Goal: Task Accomplishment & Management: Manage account settings

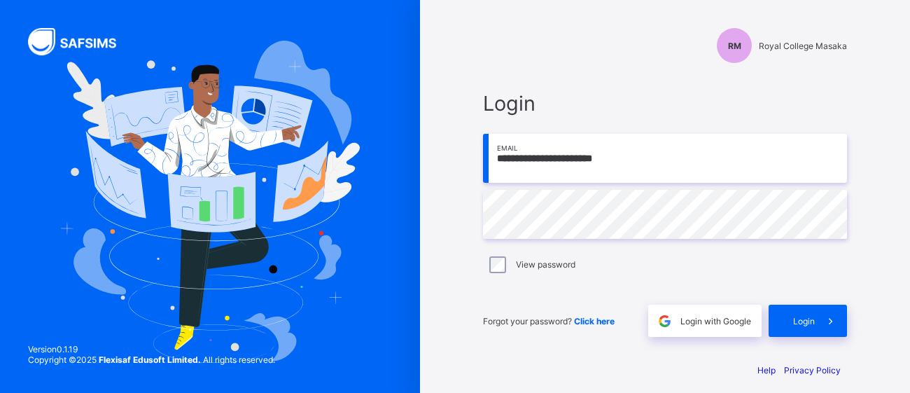
type input "**********"
click at [804, 318] on span "Login" at bounding box center [804, 321] width 22 height 11
type input "**********"
click at [500, 274] on div "View password" at bounding box center [665, 264] width 364 height 29
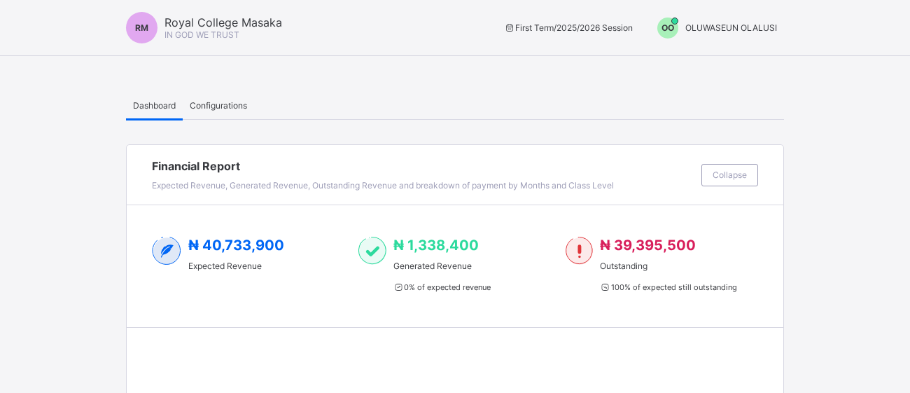
click at [669, 27] on span "OO" at bounding box center [668, 27] width 13 height 11
click at [694, 56] on span "Switch to Admin View" at bounding box center [724, 60] width 106 height 16
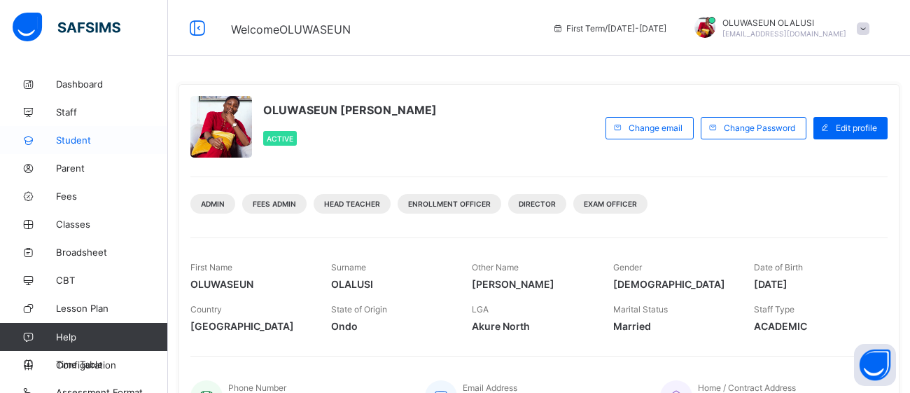
click at [91, 136] on span "Student" at bounding box center [112, 139] width 112 height 11
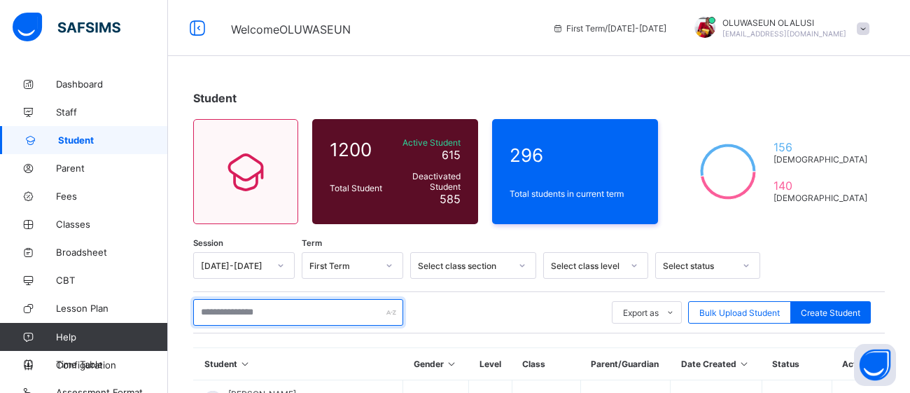
click at [252, 316] on input "text" at bounding box center [298, 312] width 210 height 27
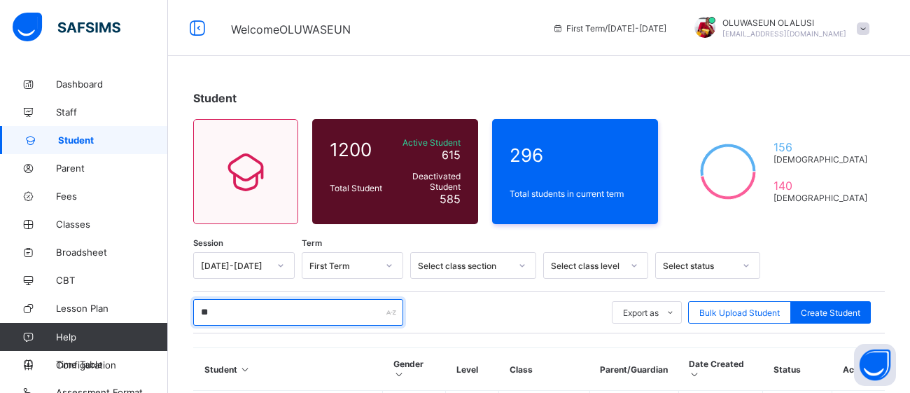
type input "*"
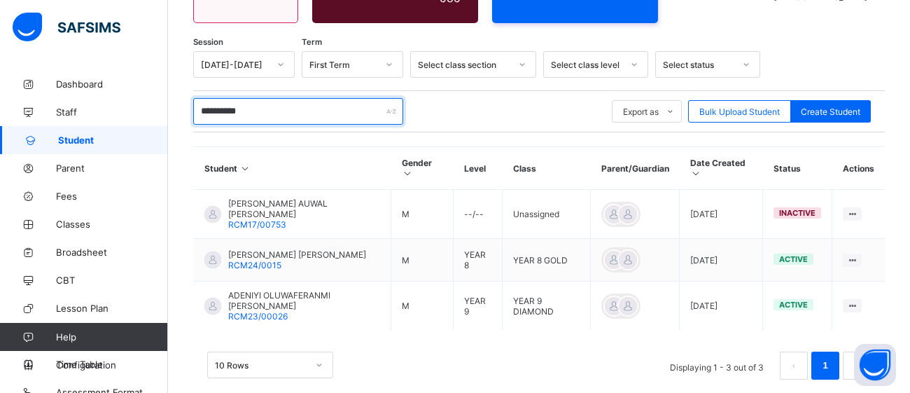
scroll to position [203, 0]
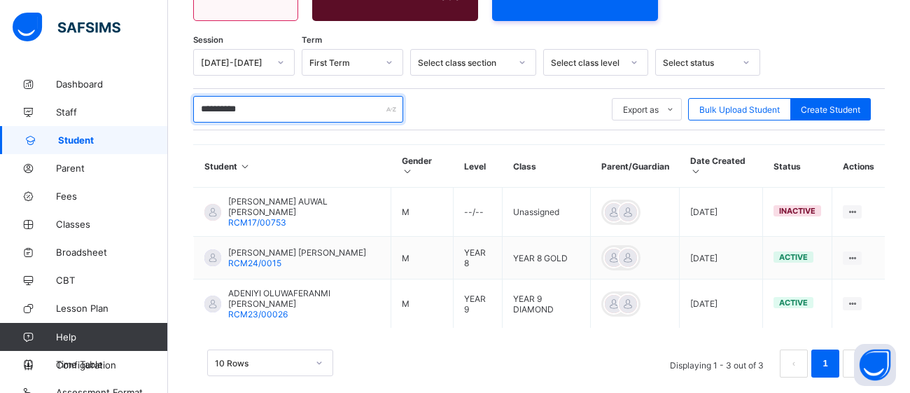
click at [284, 104] on input "**********" at bounding box center [298, 109] width 210 height 27
type input "*"
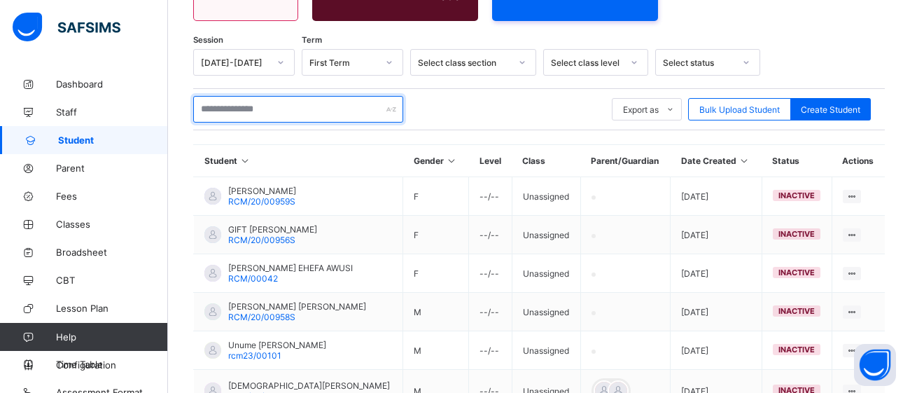
type input "*"
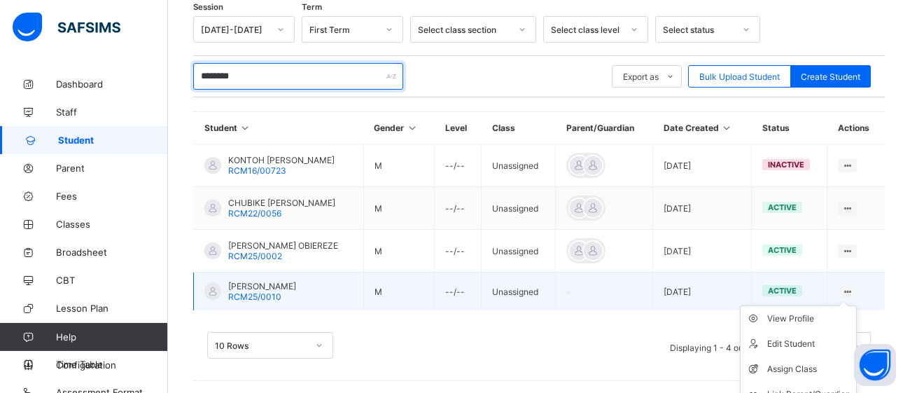
scroll to position [274, 0]
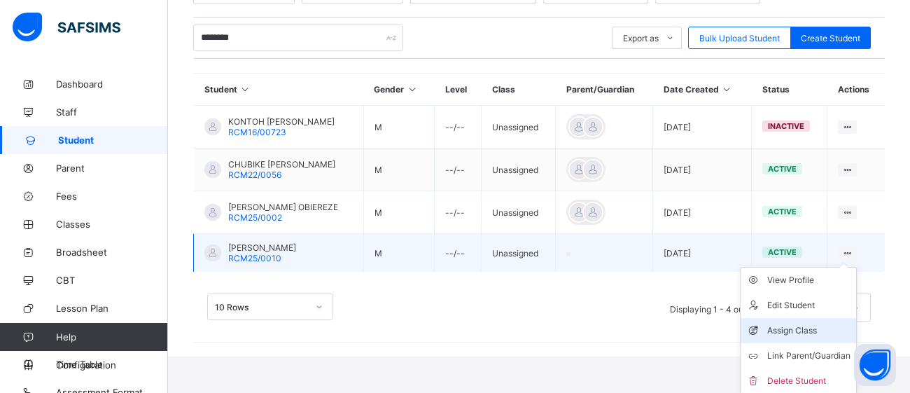
click at [800, 336] on div "Assign Class" at bounding box center [808, 330] width 83 height 14
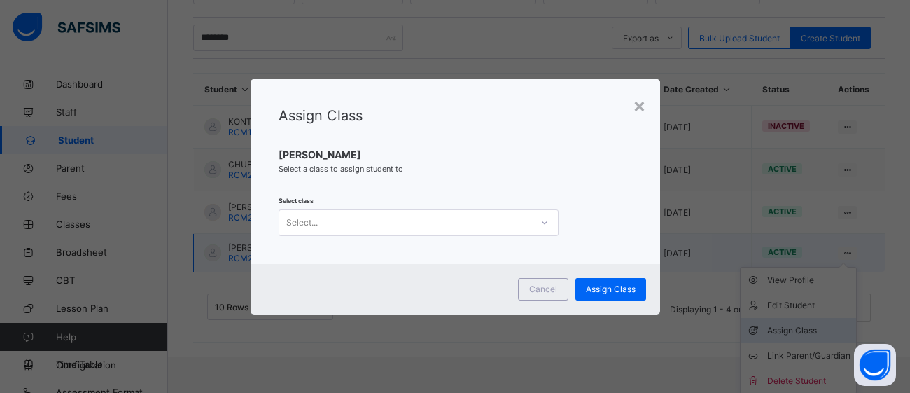
scroll to position [237, 0]
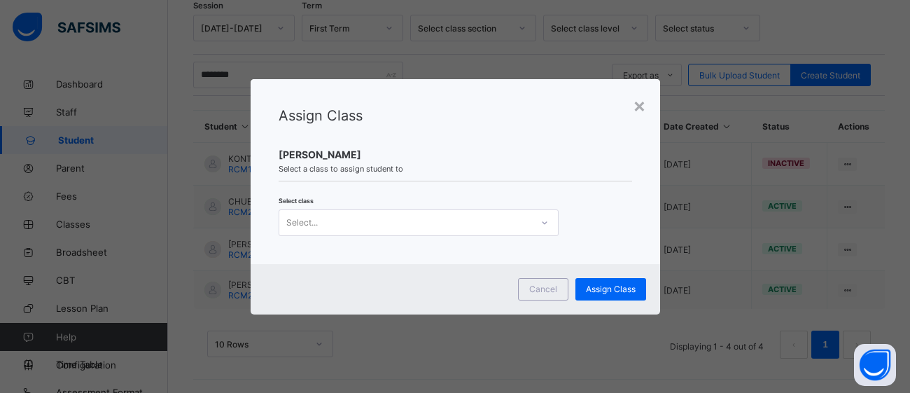
click at [547, 224] on icon at bounding box center [544, 223] width 8 height 14
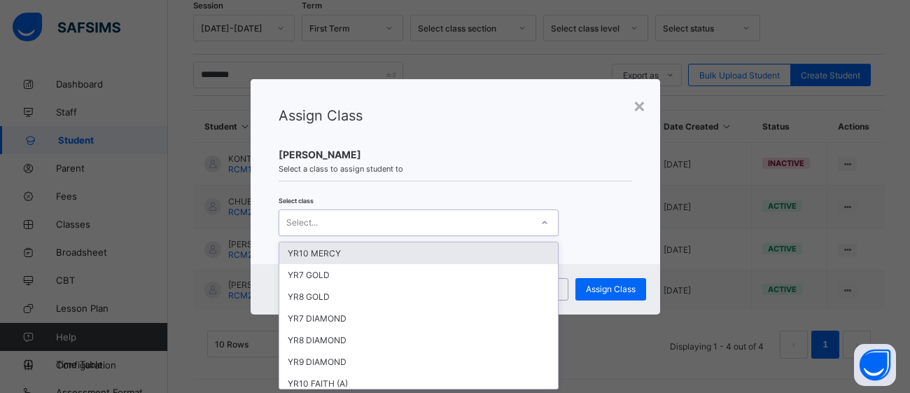
scroll to position [0, 0]
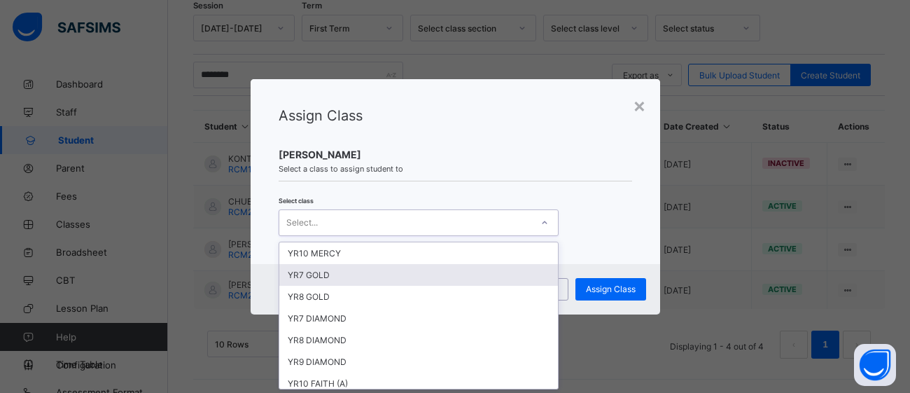
click at [472, 270] on div "YR7 GOLD" at bounding box center [418, 275] width 279 height 22
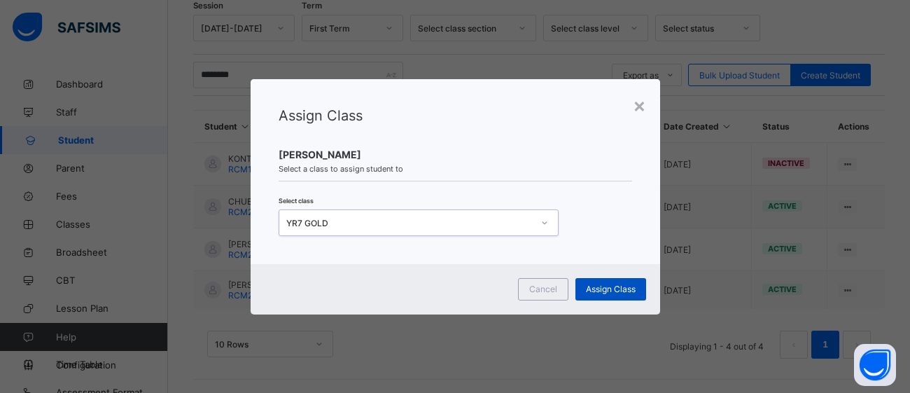
click at [611, 290] on span "Assign Class" at bounding box center [611, 289] width 50 height 11
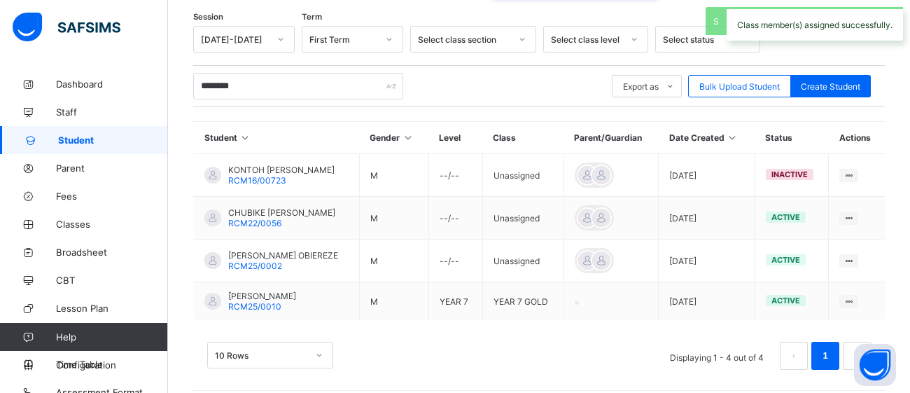
scroll to position [237, 0]
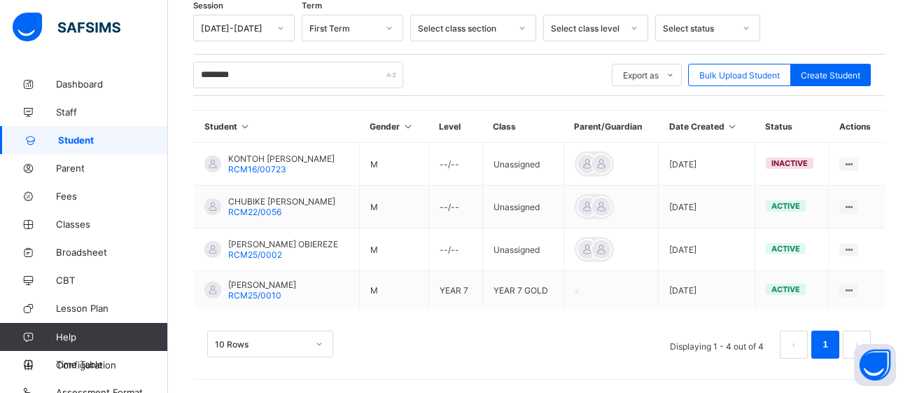
click at [417, 118] on th "Gender" at bounding box center [393, 127] width 69 height 32
click at [265, 74] on input "********" at bounding box center [298, 75] width 210 height 27
type input "*"
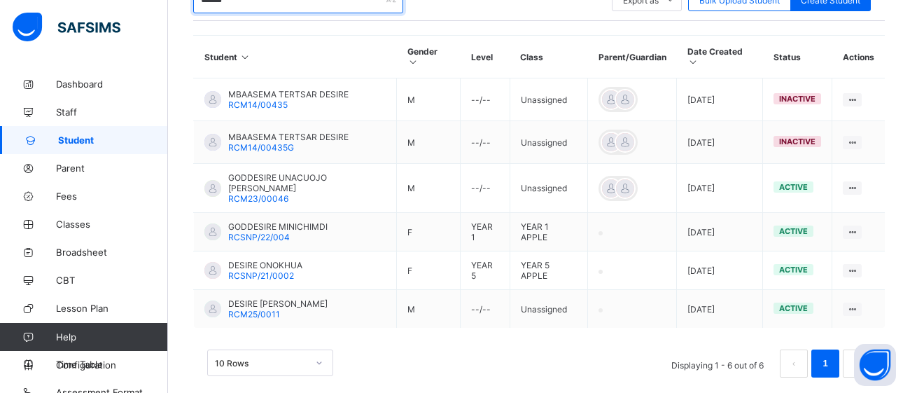
scroll to position [314, 0]
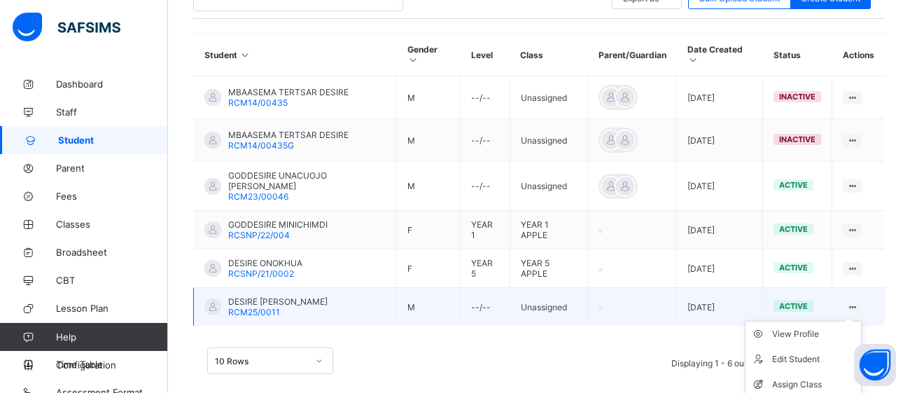
click at [853, 321] on ul "View Profile Edit Student Assign Class Link Parent/Guardian Delete Student" at bounding box center [803, 384] width 117 height 127
click at [805, 377] on div "Assign Class" at bounding box center [813, 384] width 83 height 14
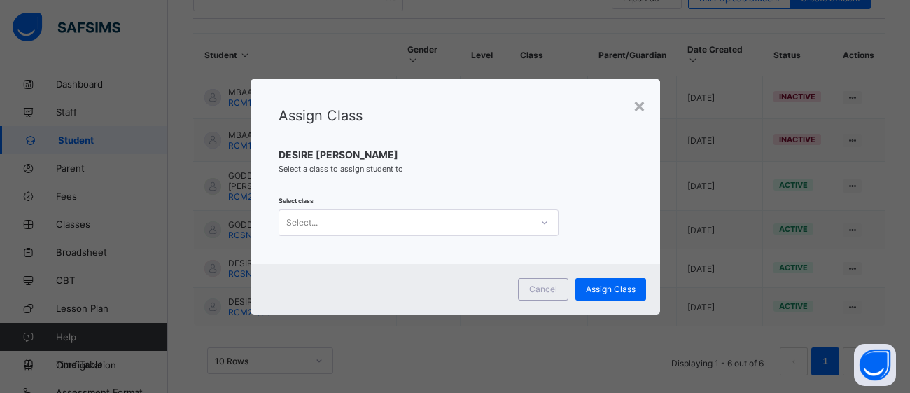
click at [543, 224] on icon at bounding box center [544, 223] width 8 height 14
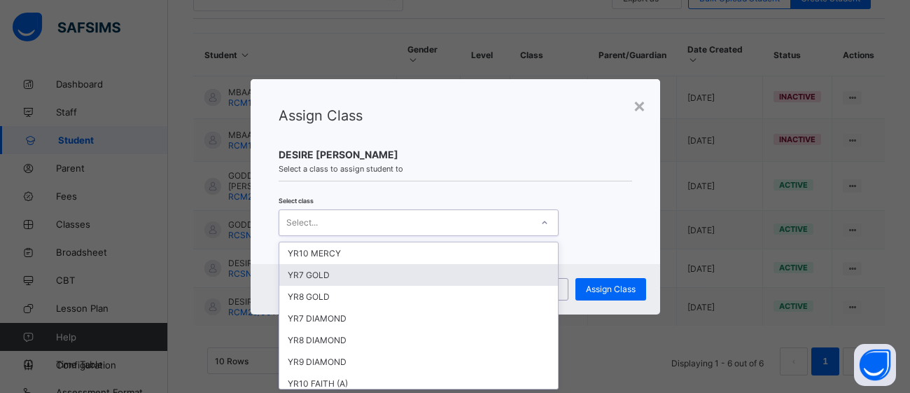
click at [419, 280] on div "YR7 GOLD" at bounding box center [418, 275] width 279 height 22
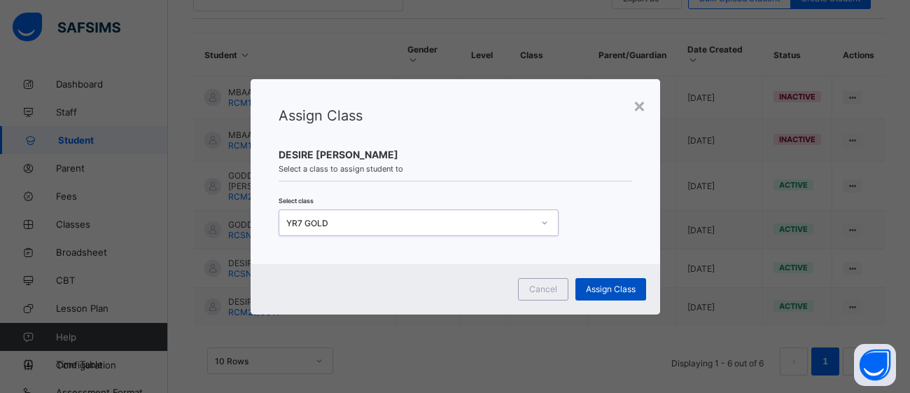
click at [599, 292] on span "Assign Class" at bounding box center [611, 289] width 50 height 11
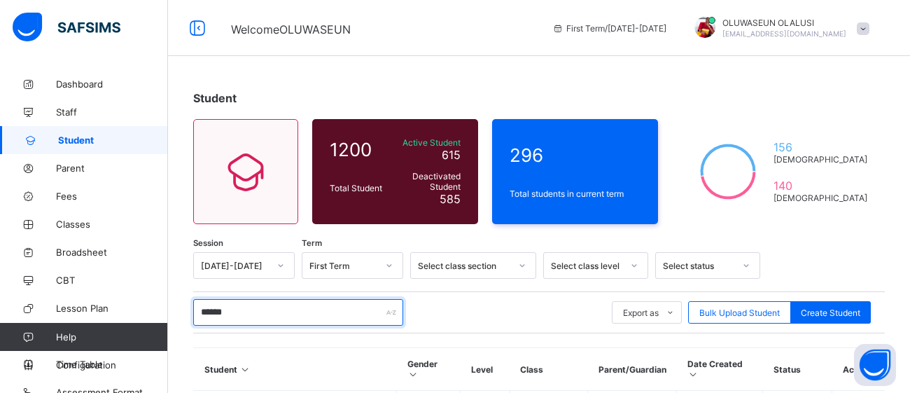
click at [267, 300] on input "******" at bounding box center [298, 312] width 210 height 27
type input "*"
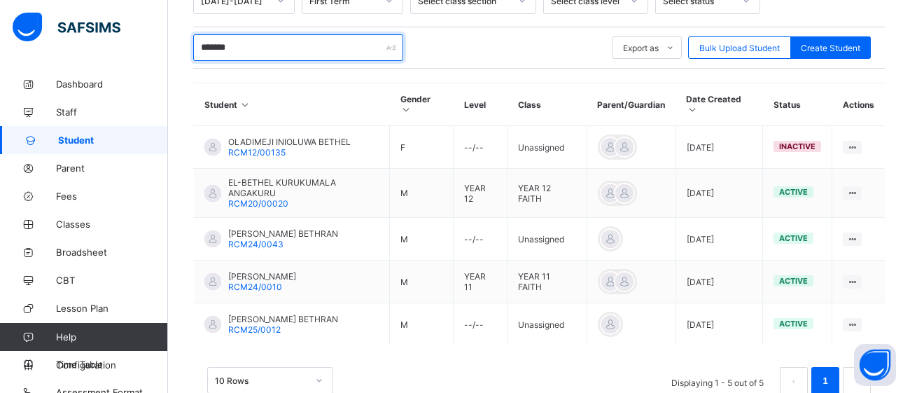
scroll to position [300, 0]
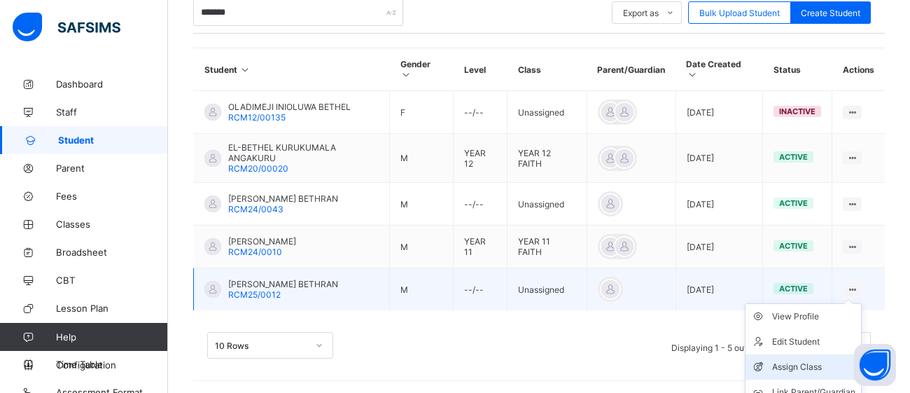
click at [792, 363] on div "Assign Class" at bounding box center [813, 367] width 83 height 14
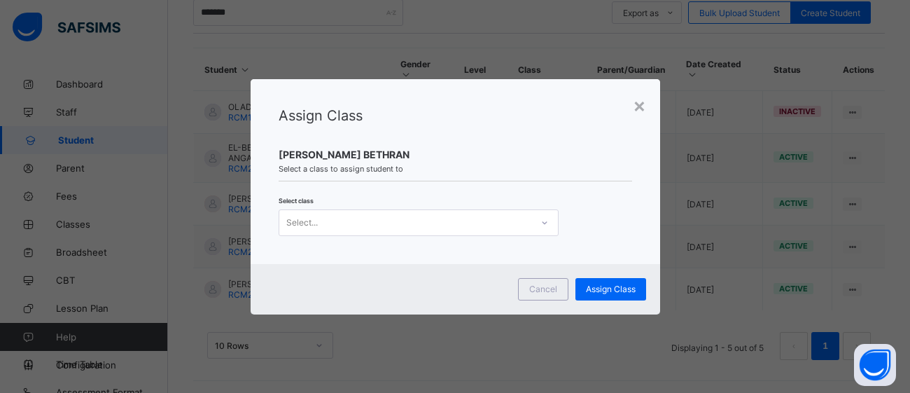
click at [545, 225] on icon at bounding box center [544, 223] width 8 height 14
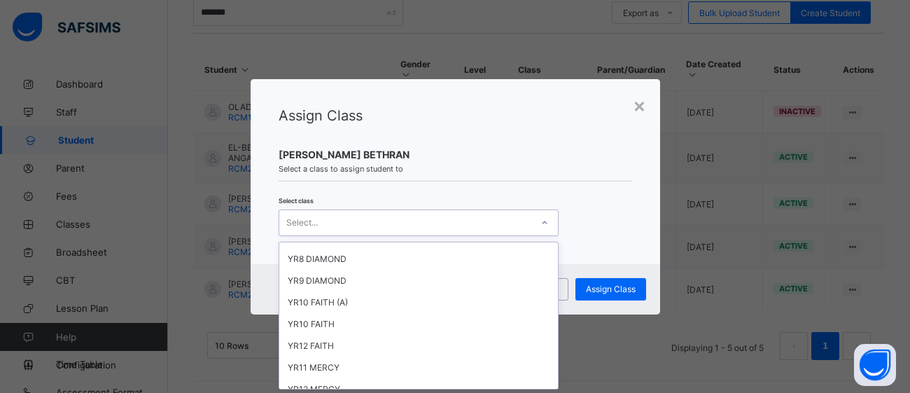
scroll to position [91, 0]
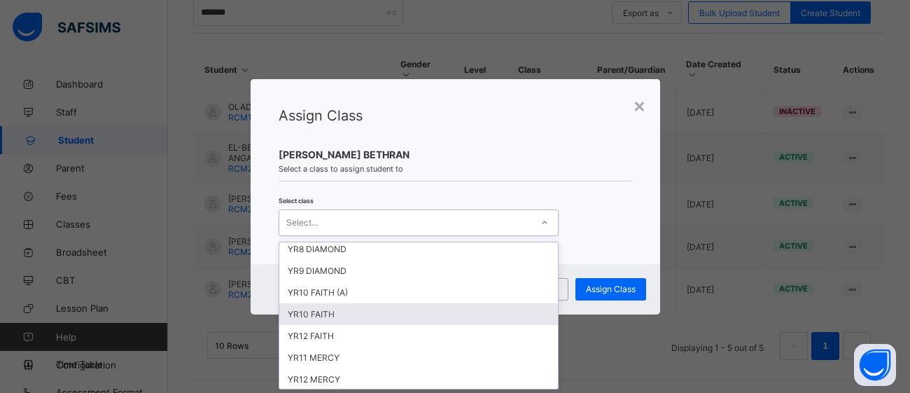
click at [409, 311] on div "YR10 FAITH" at bounding box center [418, 314] width 279 height 22
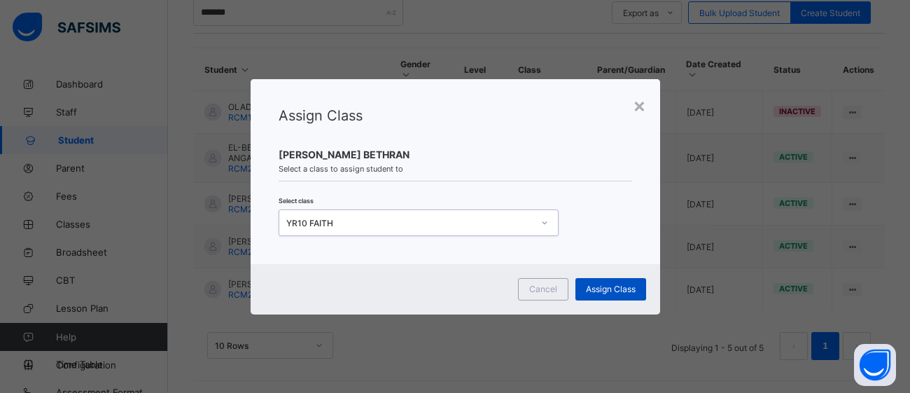
click at [622, 285] on span "Assign Class" at bounding box center [611, 289] width 50 height 11
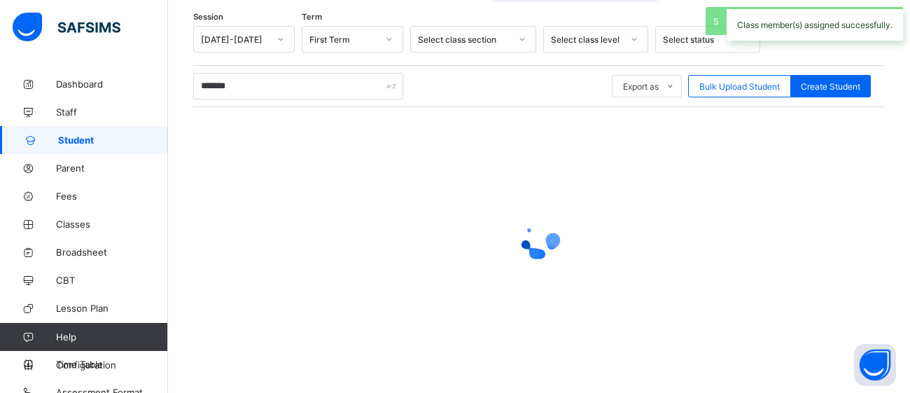
scroll to position [300, 0]
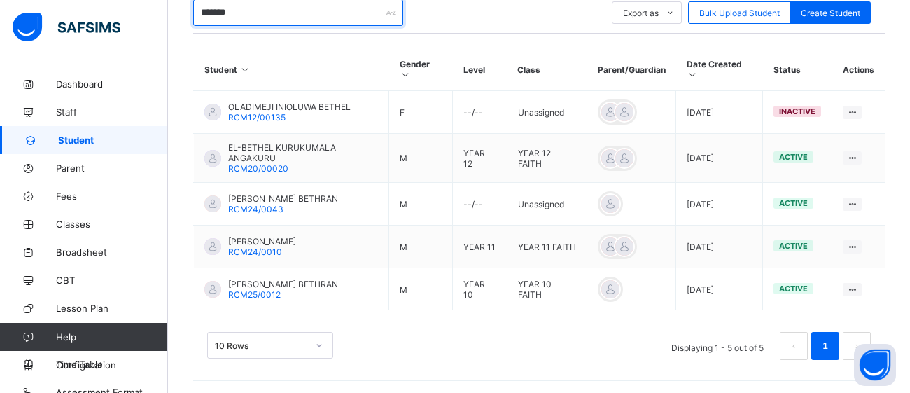
click at [246, 10] on input "*******" at bounding box center [298, 12] width 210 height 27
type input "*"
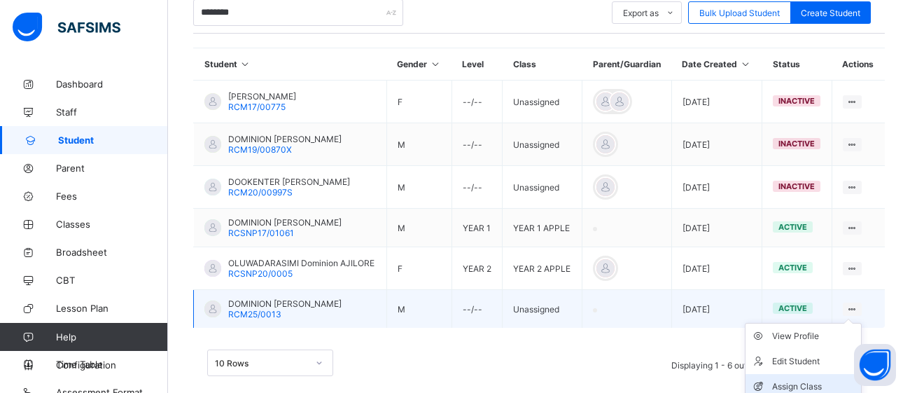
click at [812, 388] on div "Assign Class" at bounding box center [813, 386] width 83 height 14
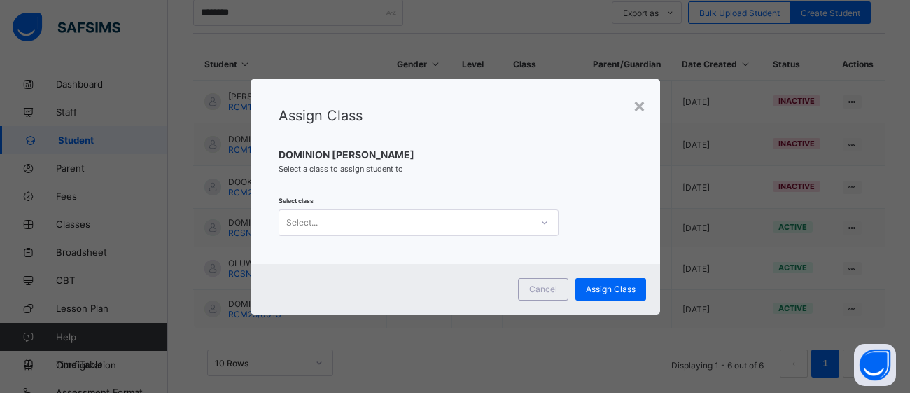
click at [545, 223] on icon at bounding box center [544, 223] width 8 height 14
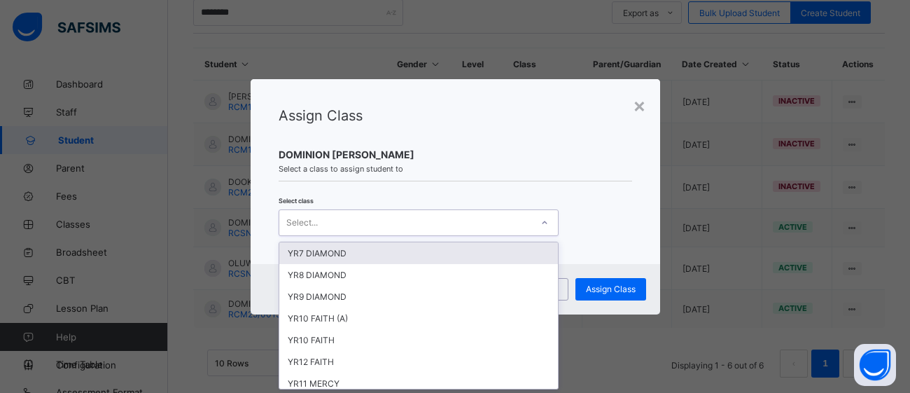
scroll to position [68, 0]
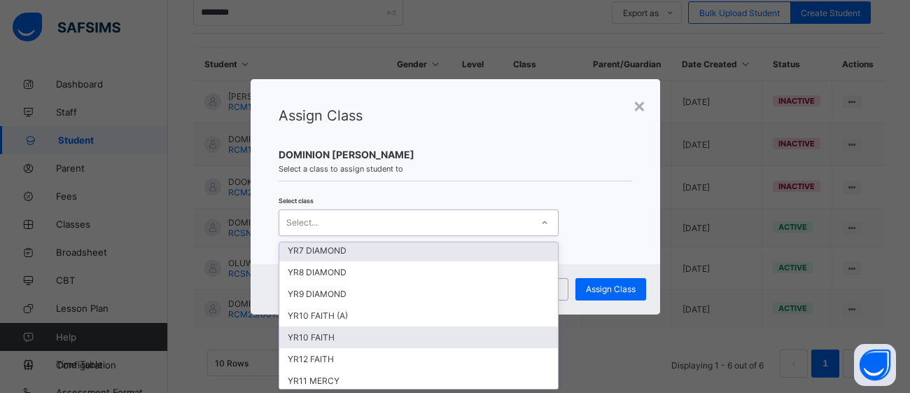
click at [328, 326] on div "YR10 FAITH" at bounding box center [418, 337] width 279 height 22
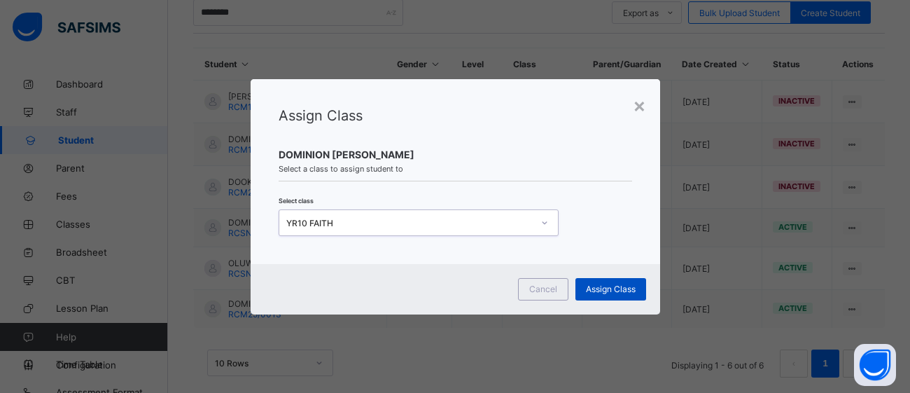
click at [627, 290] on span "Assign Class" at bounding box center [611, 289] width 50 height 11
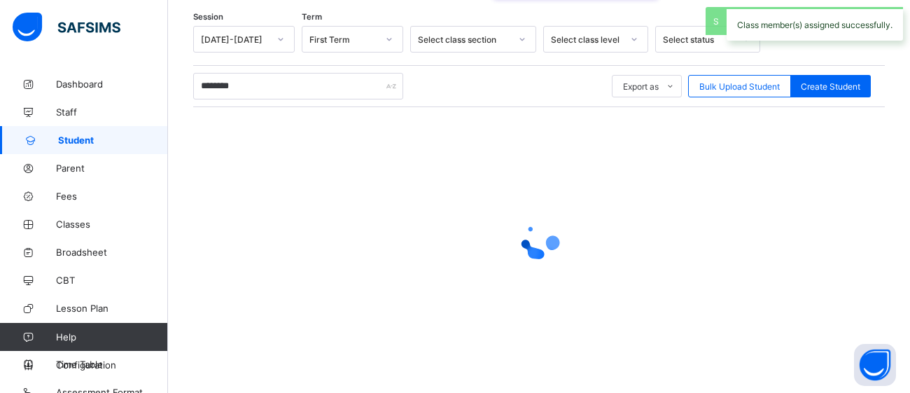
scroll to position [300, 0]
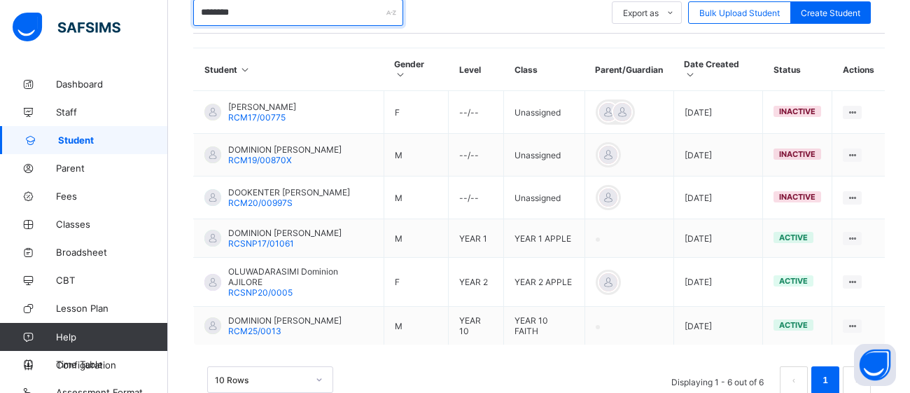
click at [298, 19] on input "********" at bounding box center [298, 12] width 210 height 27
type input "*"
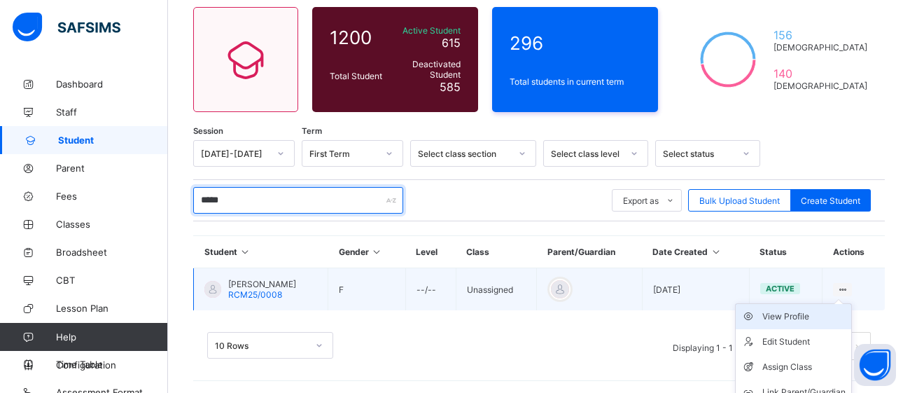
scroll to position [147, 0]
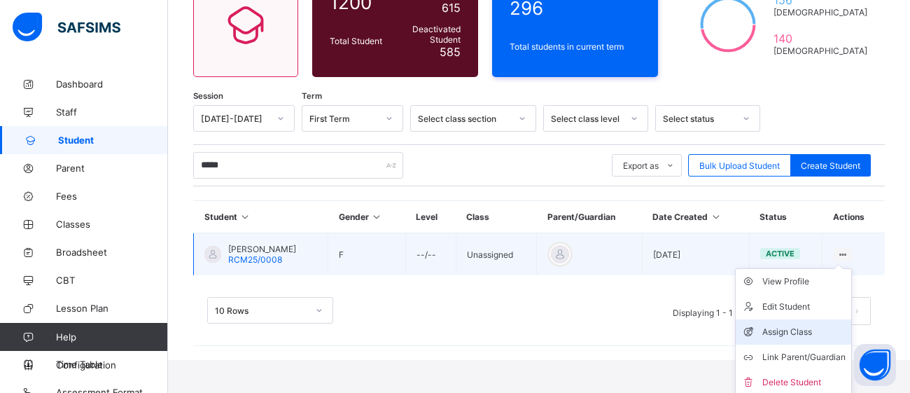
click at [811, 329] on div "Assign Class" at bounding box center [803, 332] width 83 height 14
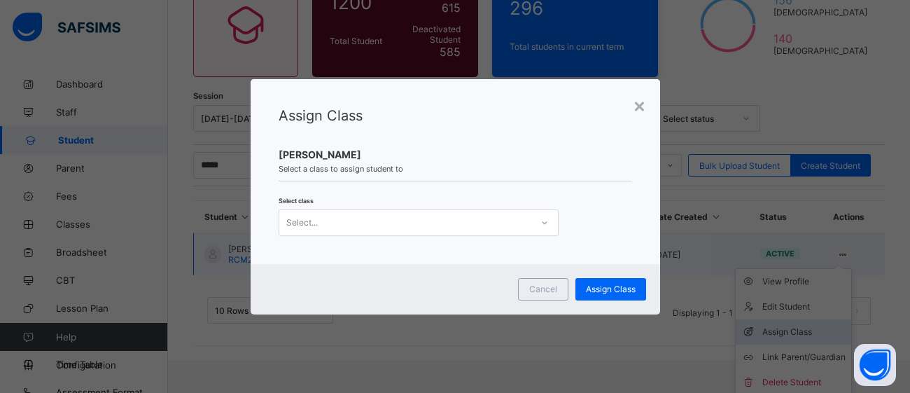
scroll to position [112, 0]
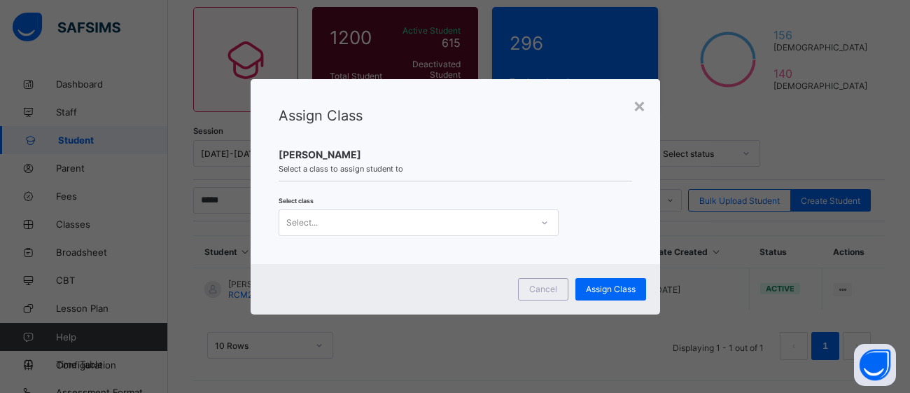
click at [550, 221] on div at bounding box center [545, 222] width 24 height 22
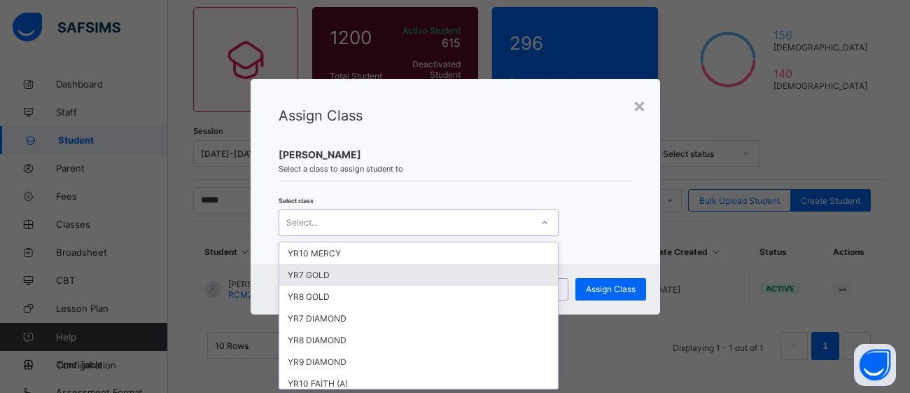
click at [442, 273] on div "YR7 GOLD" at bounding box center [418, 275] width 279 height 22
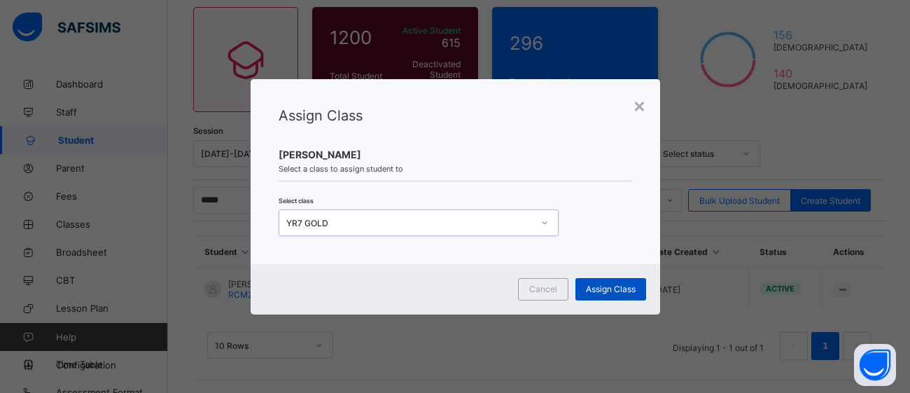
click at [623, 291] on span "Assign Class" at bounding box center [611, 289] width 50 height 11
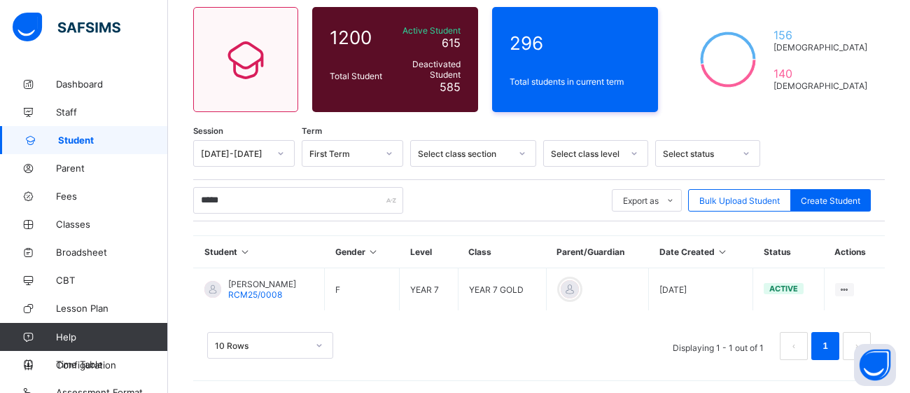
click at [623, 291] on td at bounding box center [597, 289] width 103 height 43
click at [272, 189] on input "*****" at bounding box center [298, 200] width 210 height 27
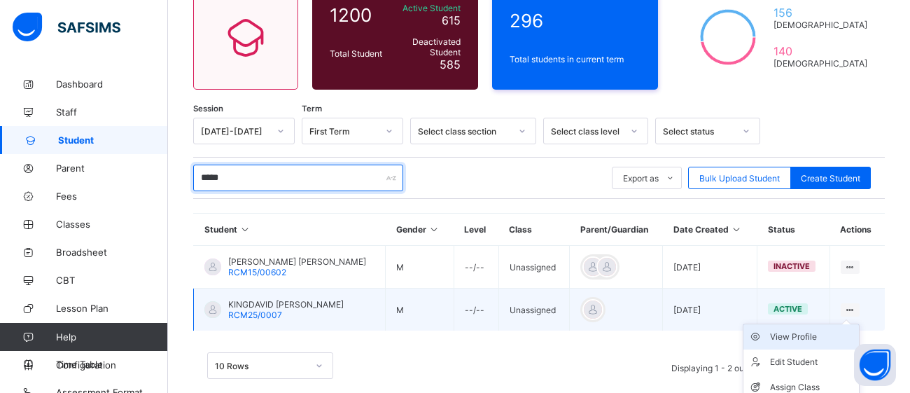
scroll to position [190, 0]
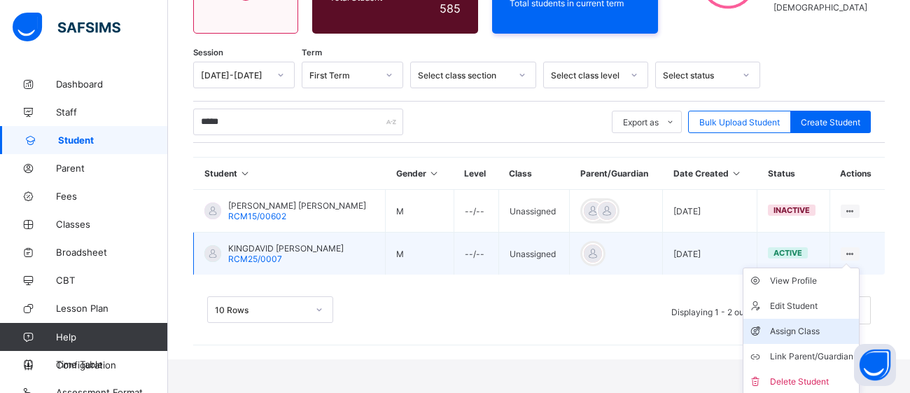
click at [797, 330] on div "Assign Class" at bounding box center [811, 331] width 83 height 14
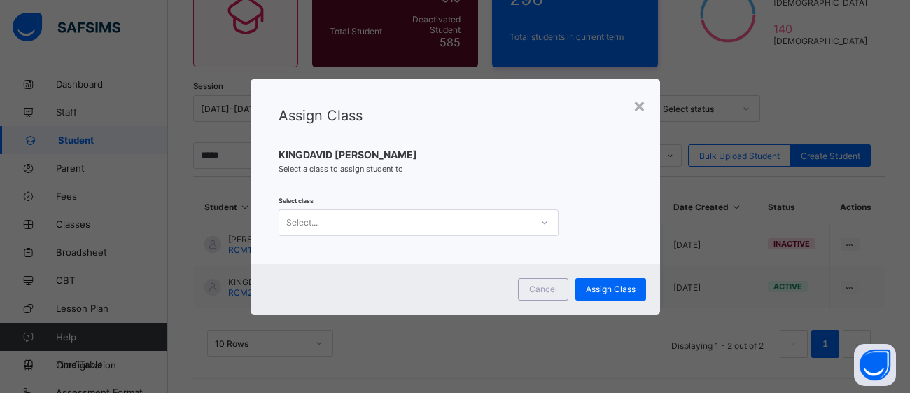
scroll to position [155, 0]
click at [547, 221] on icon at bounding box center [544, 223] width 8 height 14
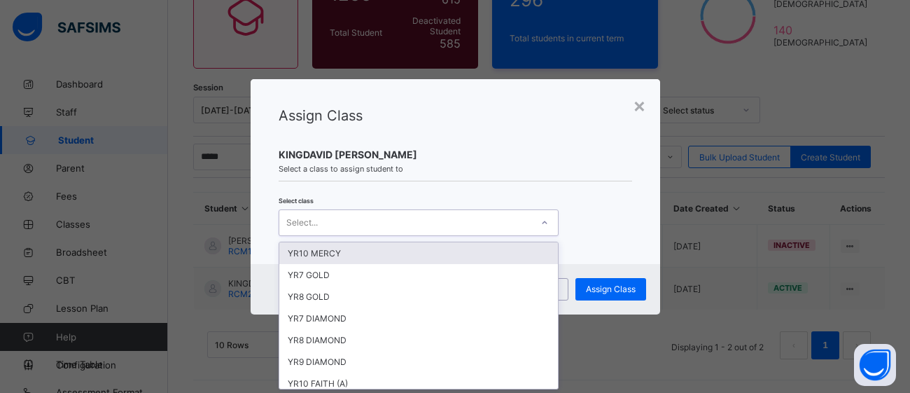
scroll to position [0, 0]
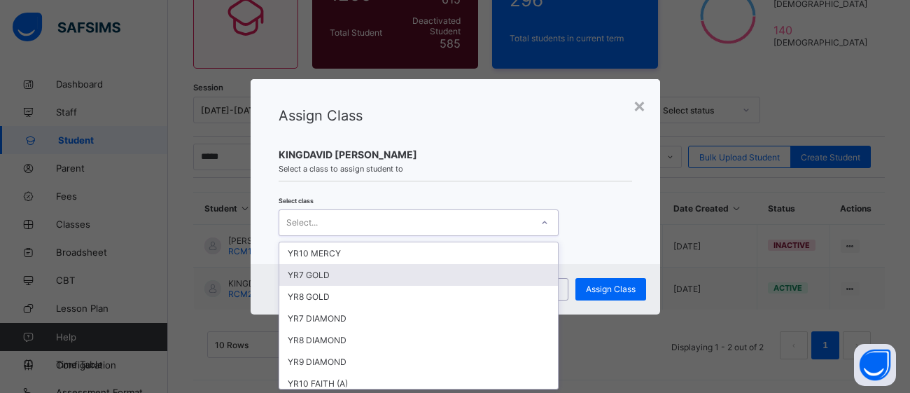
click at [427, 279] on div "YR7 GOLD" at bounding box center [418, 275] width 279 height 22
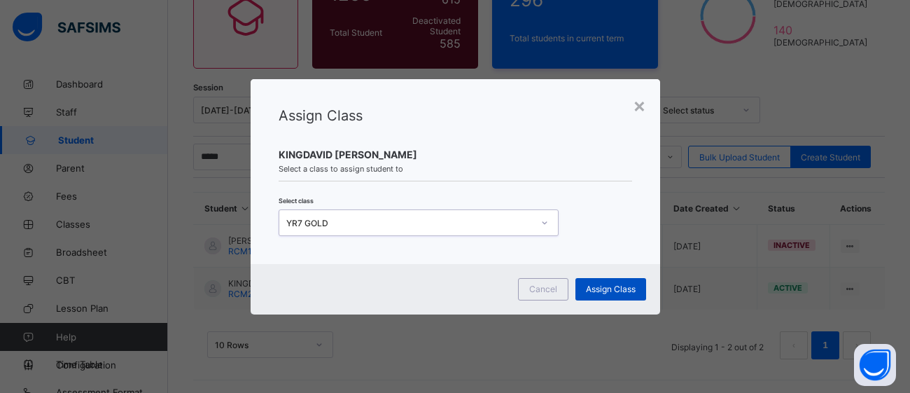
click at [630, 289] on span "Assign Class" at bounding box center [611, 289] width 50 height 11
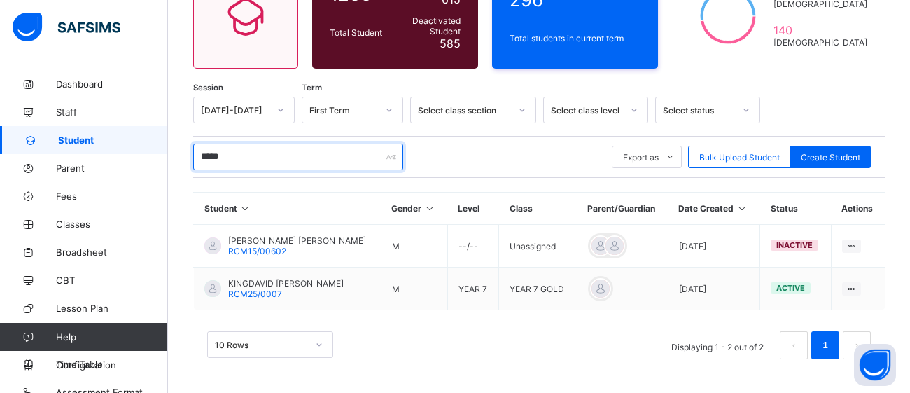
click at [315, 156] on input "*****" at bounding box center [298, 157] width 210 height 27
type input "*"
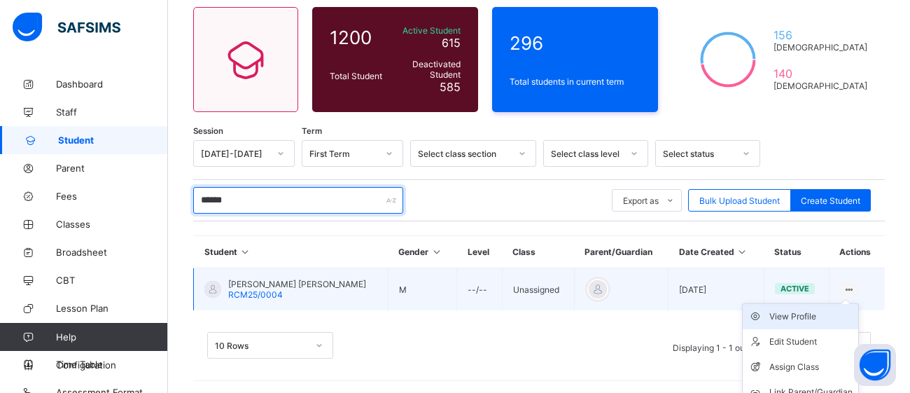
scroll to position [147, 0]
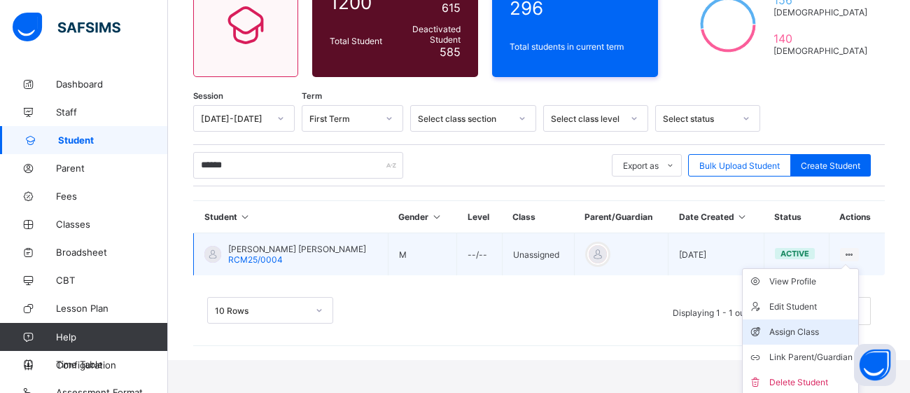
click at [810, 330] on div "Assign Class" at bounding box center [810, 332] width 83 height 14
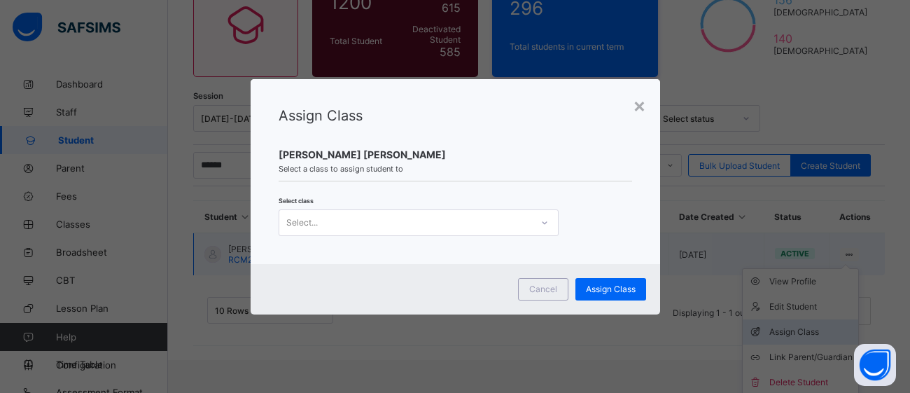
scroll to position [112, 0]
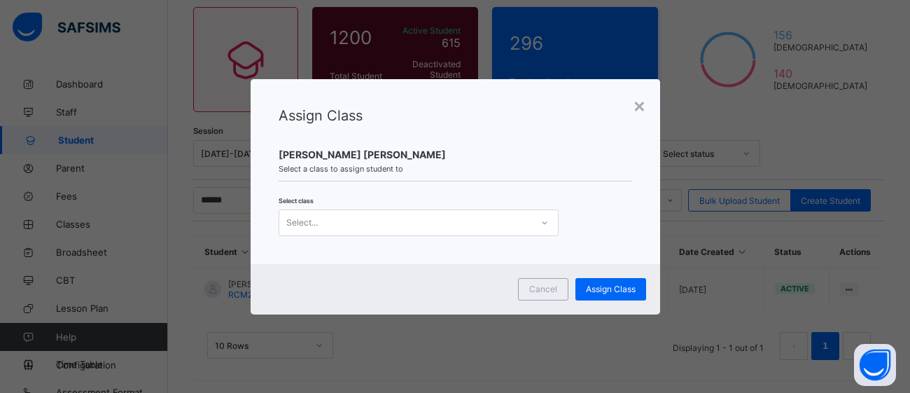
click at [541, 225] on icon at bounding box center [544, 223] width 8 height 14
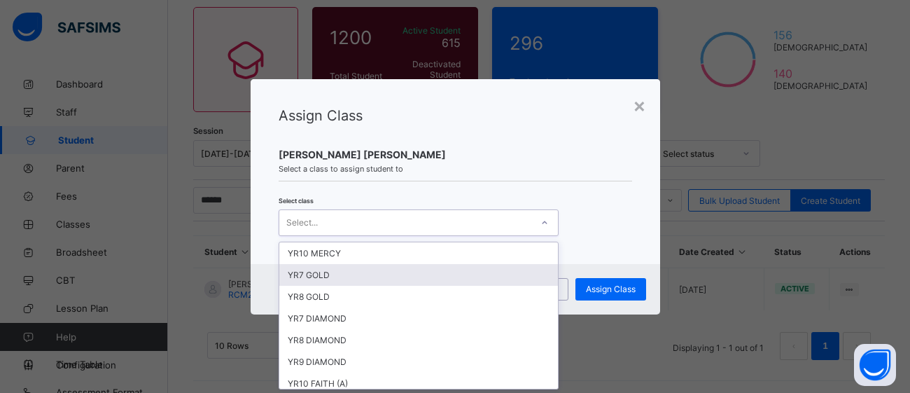
click at [463, 269] on div "YR7 GOLD" at bounding box center [418, 275] width 279 height 22
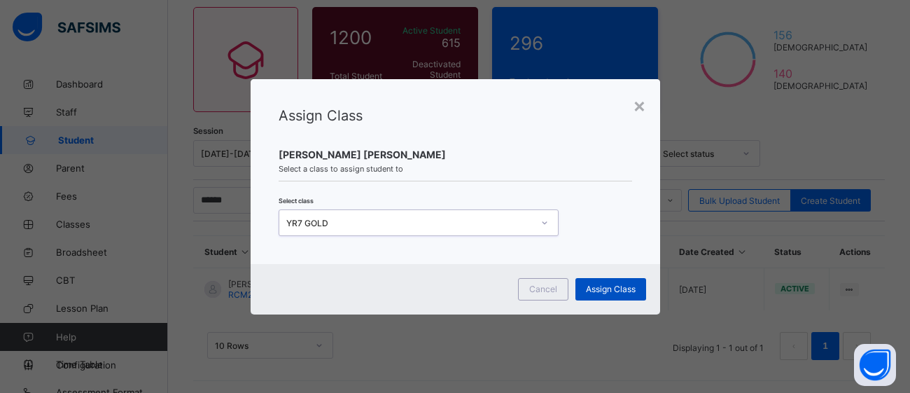
click at [622, 288] on span "Assign Class" at bounding box center [611, 289] width 50 height 11
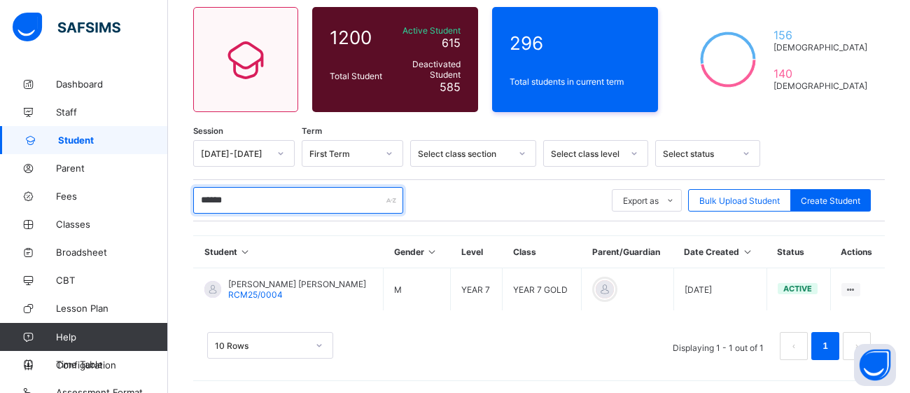
click at [279, 200] on input "******" at bounding box center [298, 200] width 210 height 27
type input "*"
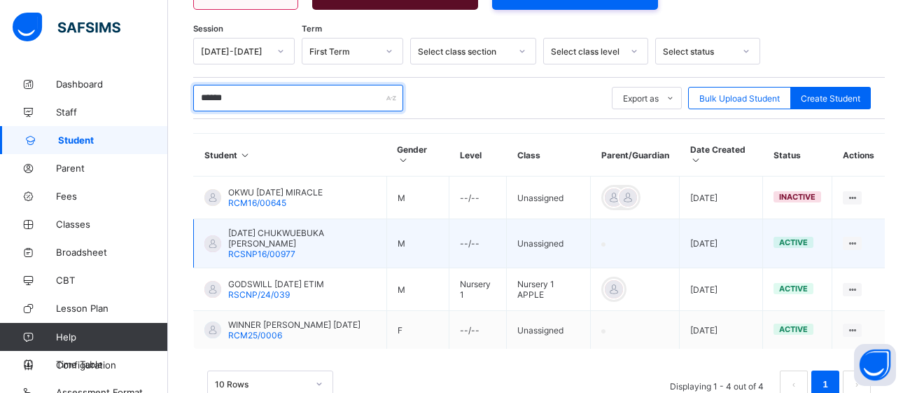
scroll to position [217, 0]
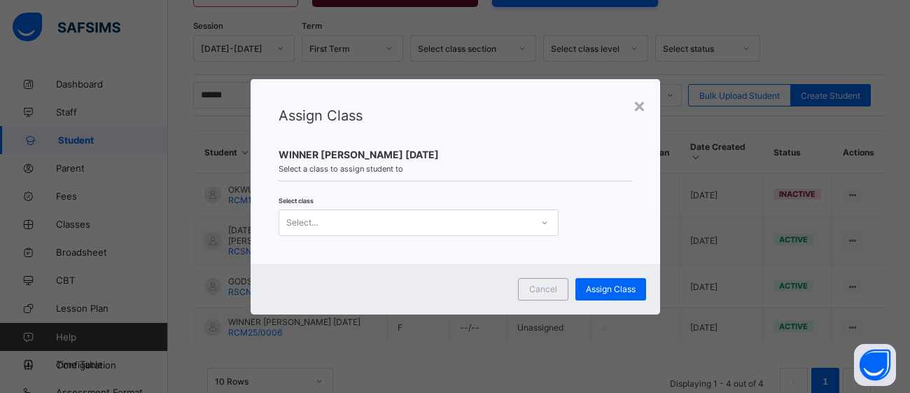
click at [540, 222] on icon at bounding box center [544, 223] width 8 height 14
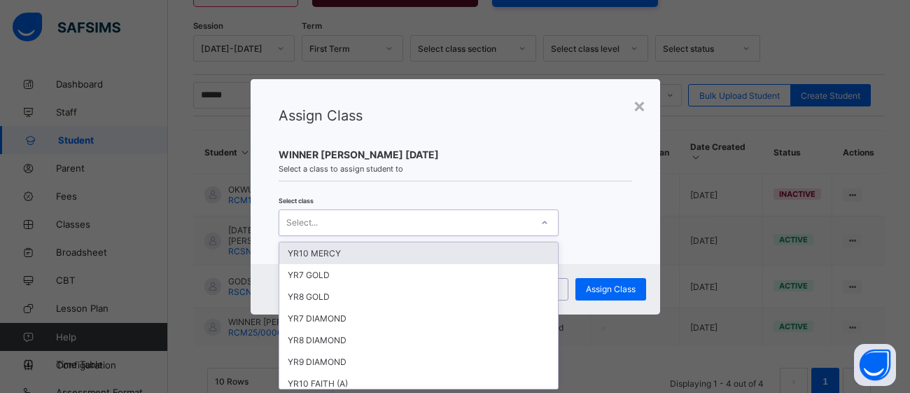
scroll to position [0, 0]
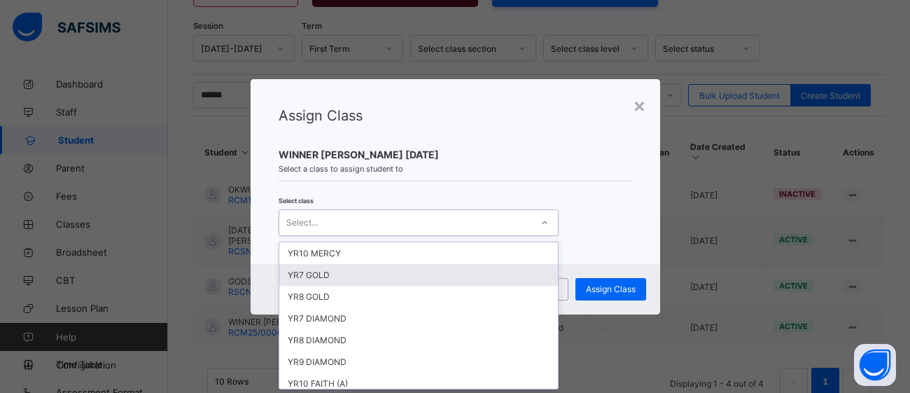
click at [455, 265] on div "YR7 GOLD" at bounding box center [418, 275] width 279 height 22
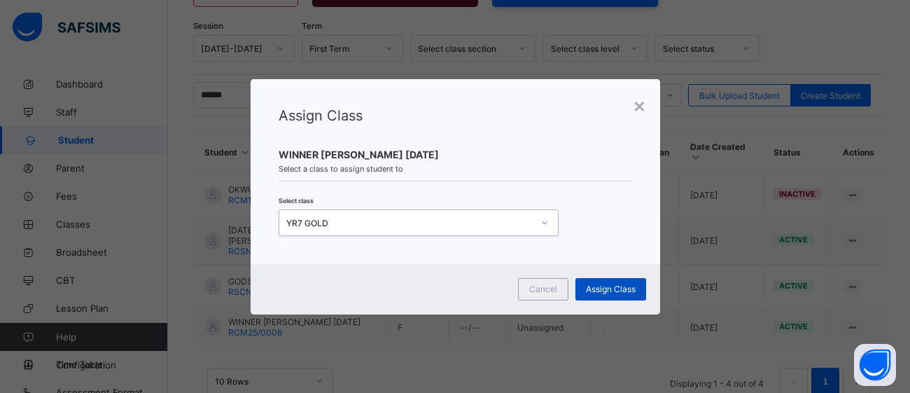
click at [636, 288] on div "Assign Class" at bounding box center [610, 289] width 71 height 22
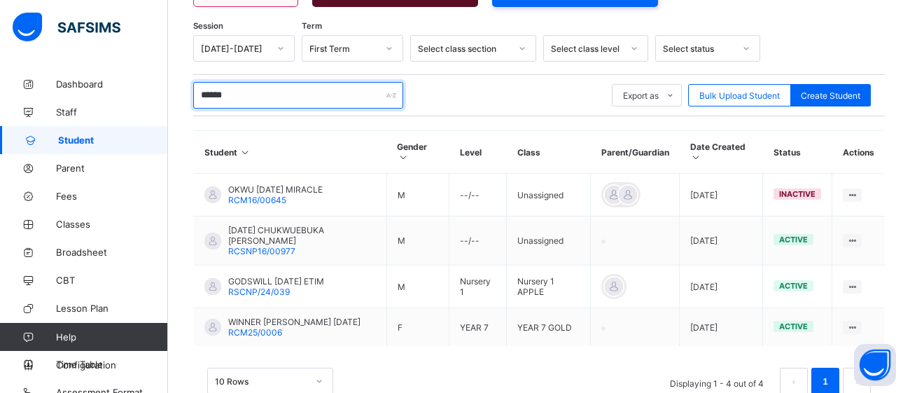
click at [258, 93] on input "******" at bounding box center [298, 95] width 210 height 27
type input "*"
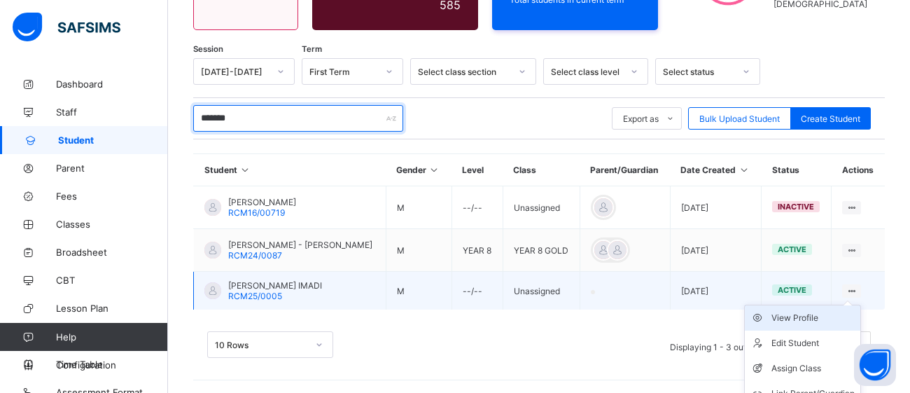
scroll to position [217, 0]
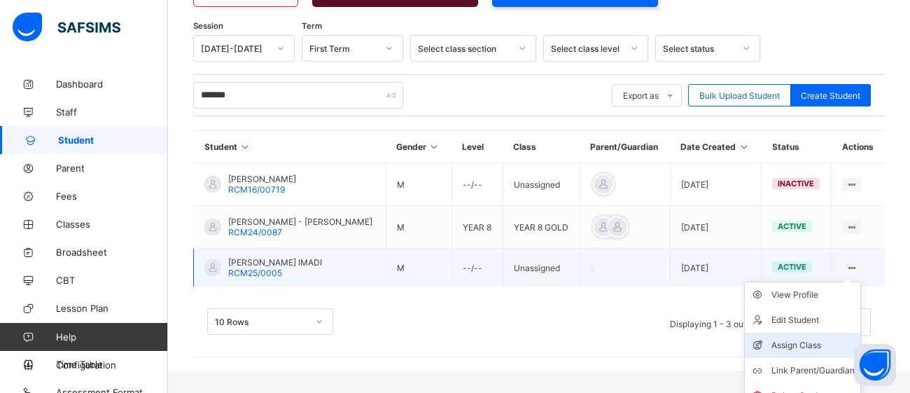
click at [802, 344] on div "Assign Class" at bounding box center [813, 345] width 83 height 14
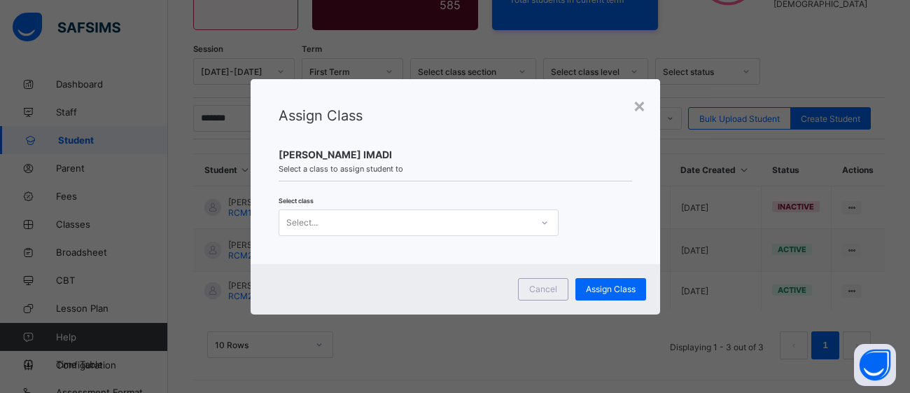
click at [550, 221] on div at bounding box center [545, 222] width 24 height 22
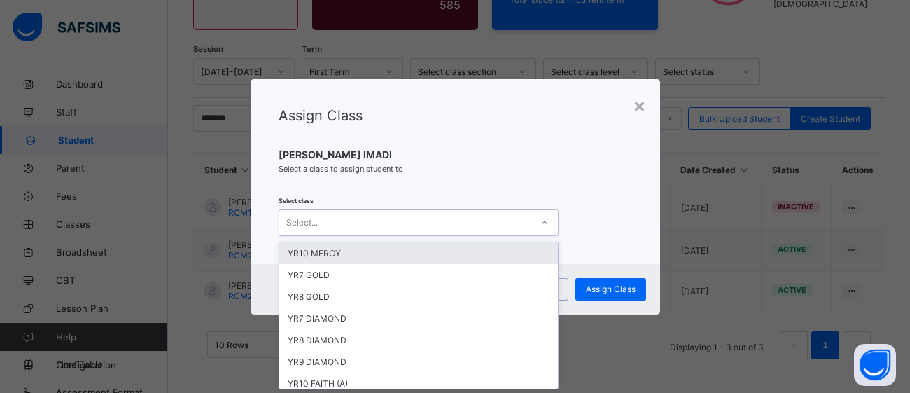
scroll to position [0, 0]
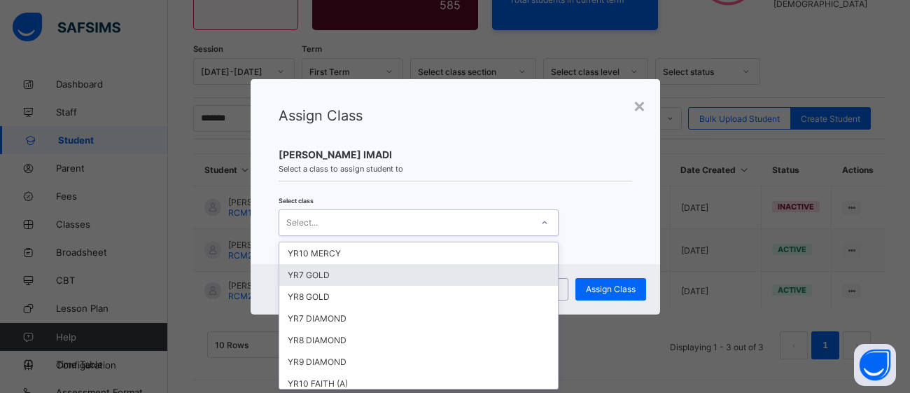
click at [446, 268] on div "YR7 GOLD" at bounding box center [418, 275] width 279 height 22
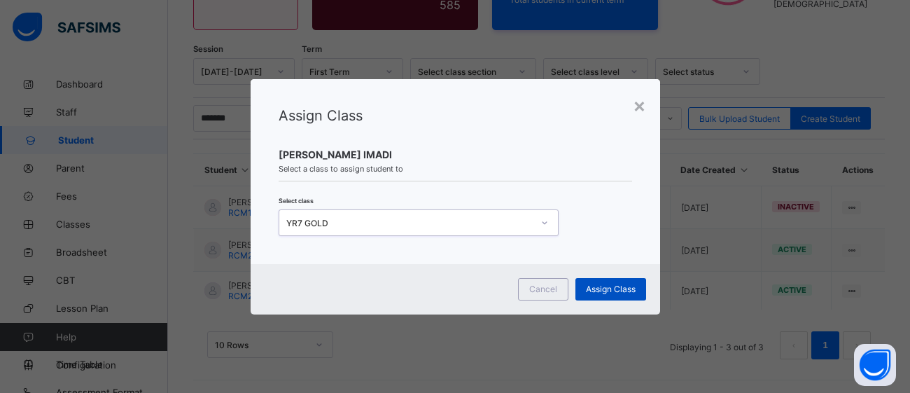
click at [618, 286] on span "Assign Class" at bounding box center [611, 289] width 50 height 11
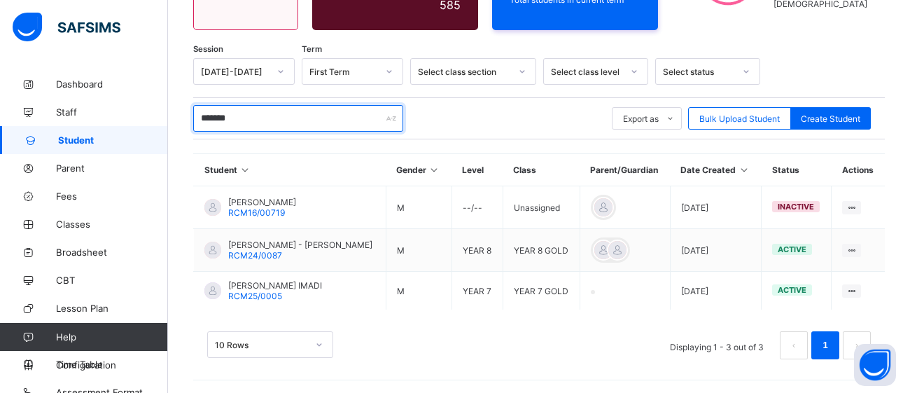
click at [242, 117] on input "*******" at bounding box center [298, 118] width 210 height 27
type input "*"
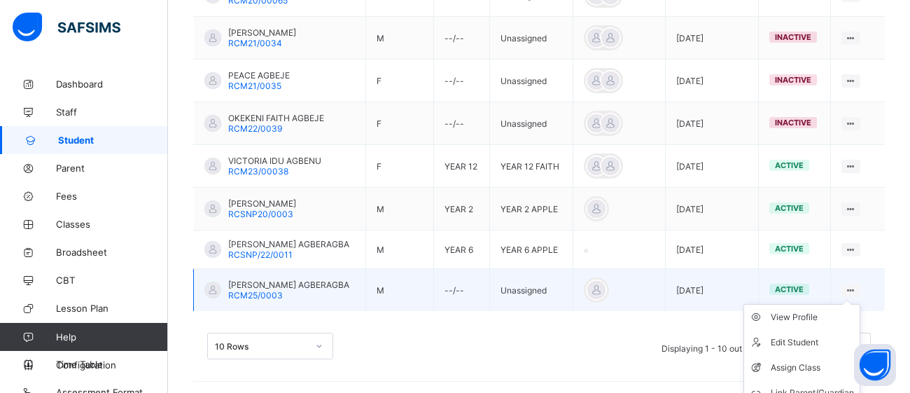
scroll to position [531, 0]
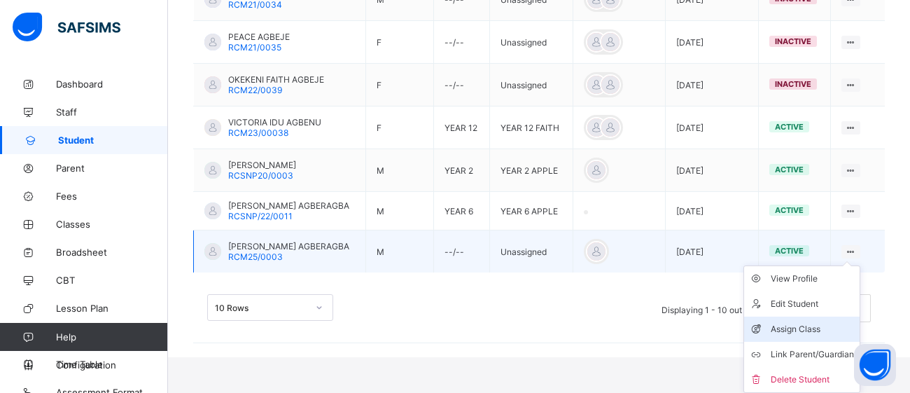
click at [786, 328] on div "Assign Class" at bounding box center [812, 329] width 83 height 14
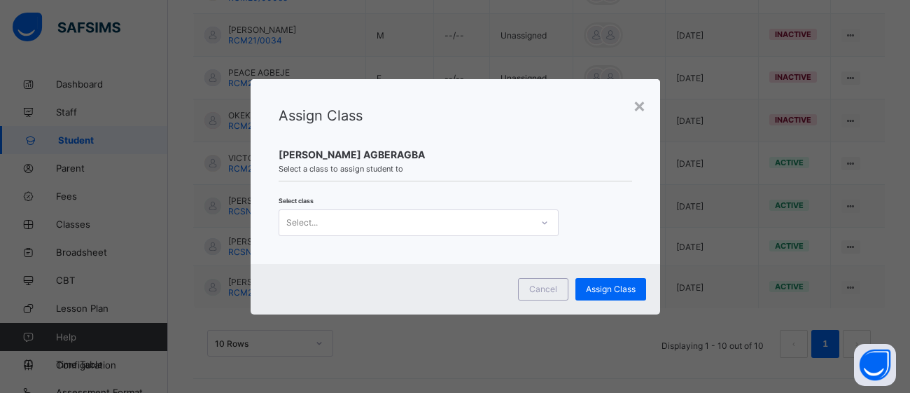
scroll to position [496, 0]
click at [537, 223] on div at bounding box center [545, 222] width 24 height 22
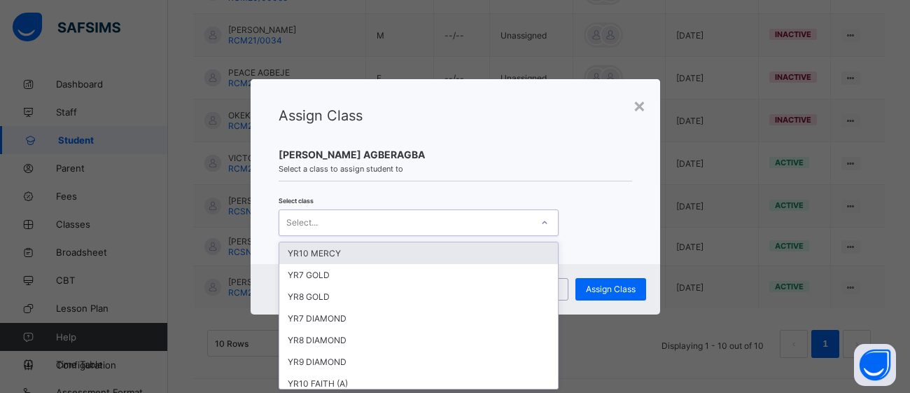
scroll to position [0, 0]
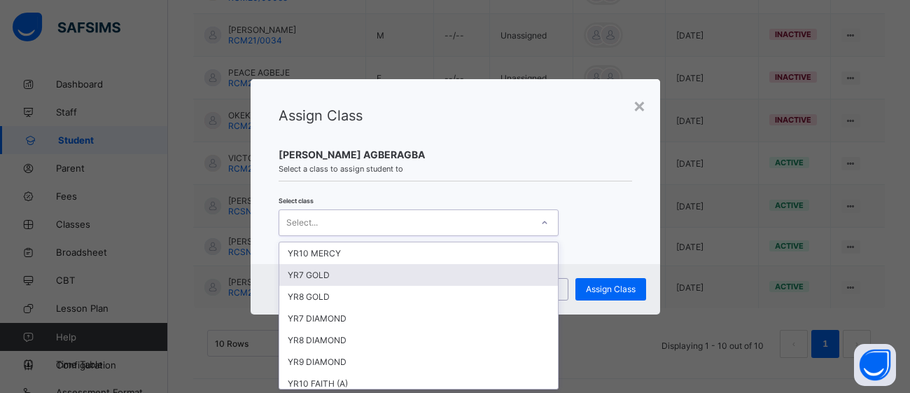
click at [485, 276] on div "YR7 GOLD" at bounding box center [418, 275] width 279 height 22
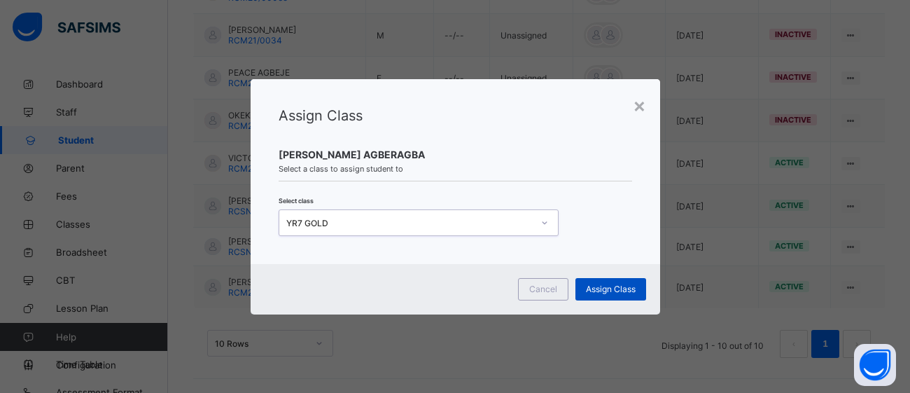
click at [627, 288] on span "Assign Class" at bounding box center [611, 289] width 50 height 11
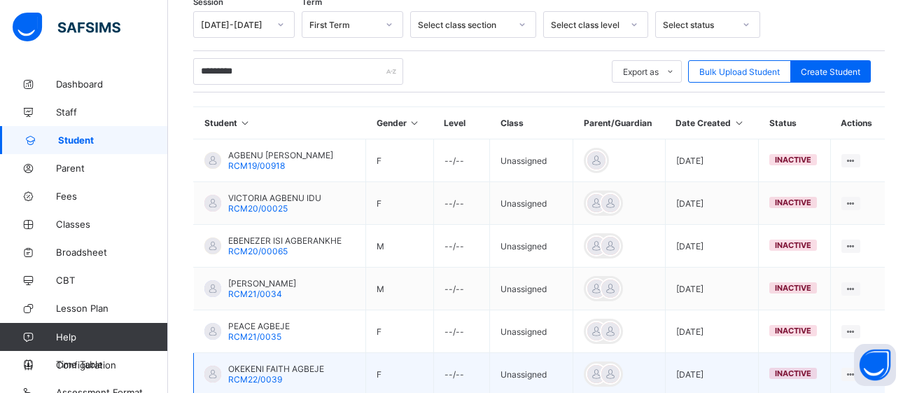
scroll to position [232, 0]
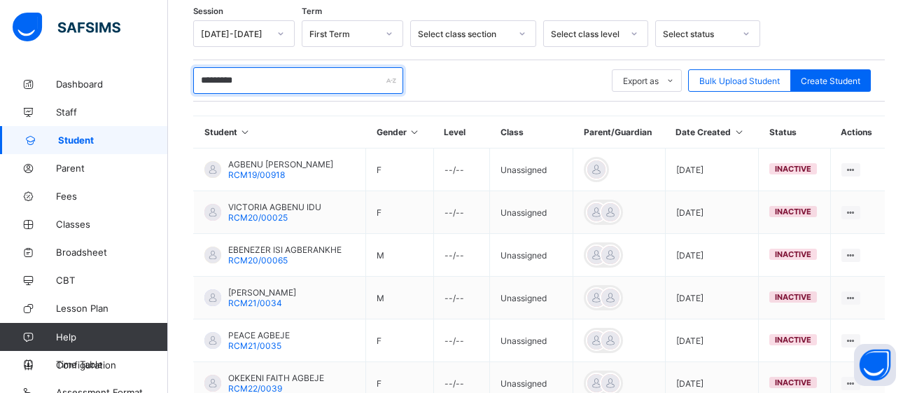
click at [275, 83] on input "*********" at bounding box center [298, 80] width 210 height 27
type input "*"
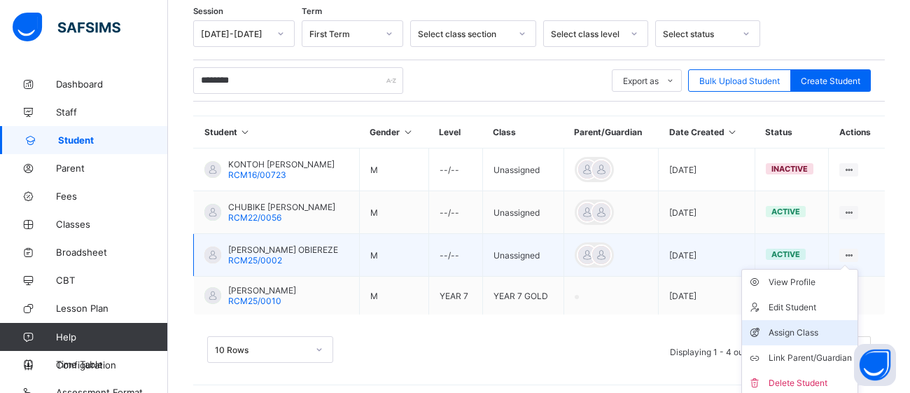
click at [803, 333] on div "Assign Class" at bounding box center [810, 333] width 83 height 14
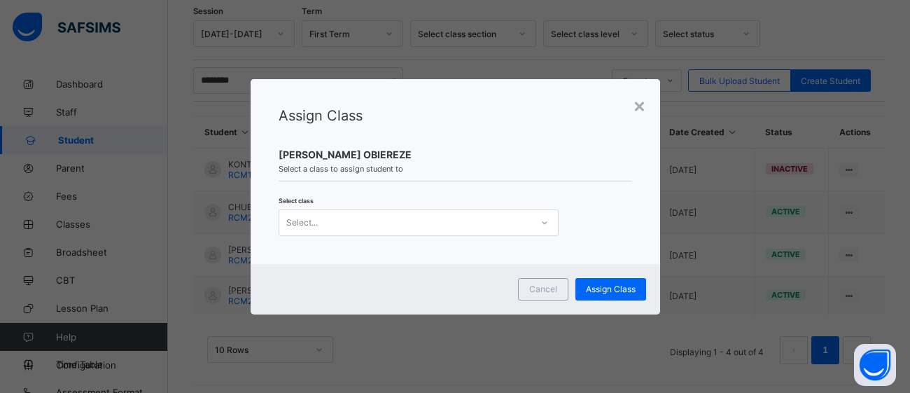
click at [545, 223] on icon at bounding box center [544, 223] width 8 height 14
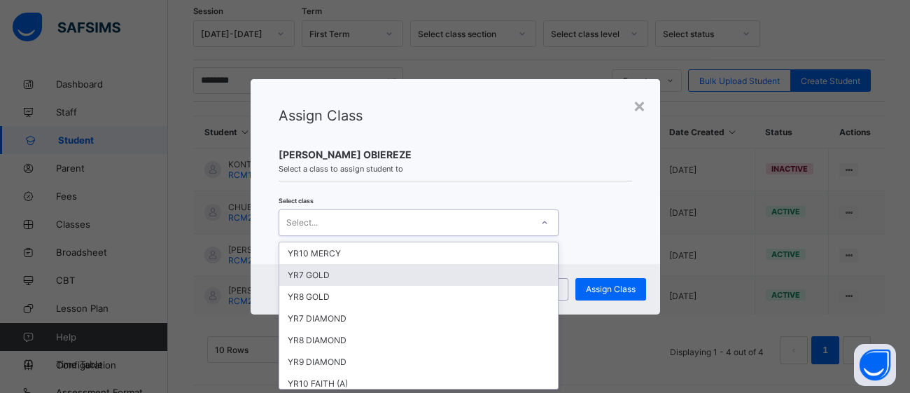
click at [474, 277] on div "YR7 GOLD" at bounding box center [418, 275] width 279 height 22
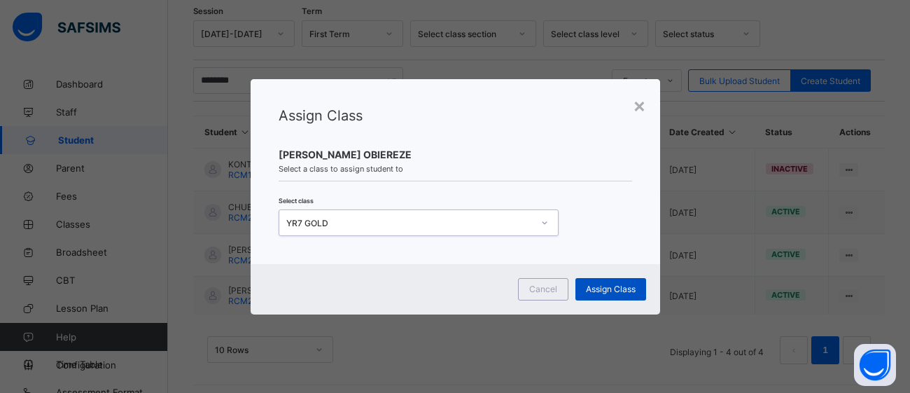
click at [621, 286] on span "Assign Class" at bounding box center [611, 289] width 50 height 11
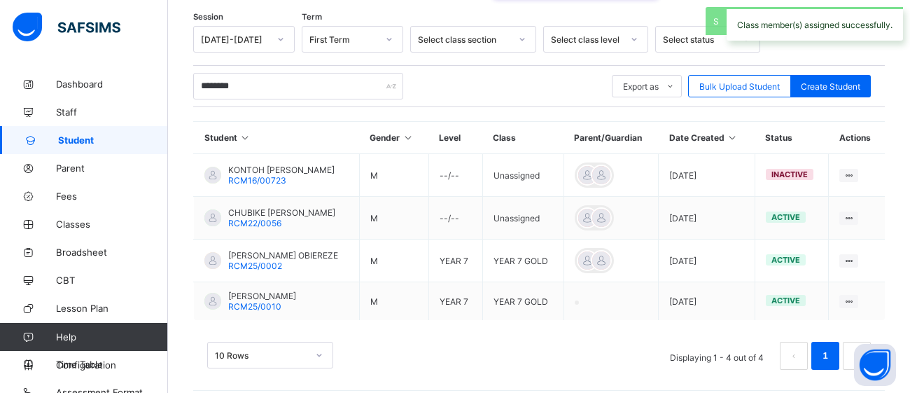
scroll to position [232, 0]
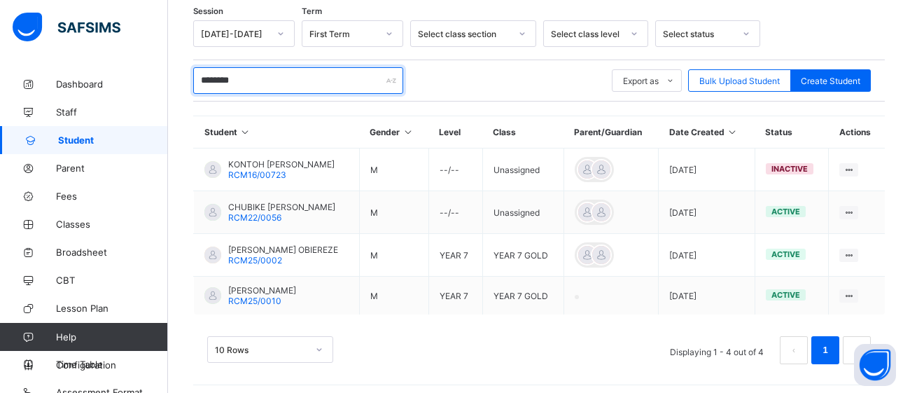
click at [254, 85] on input "********" at bounding box center [298, 80] width 210 height 27
type input "*"
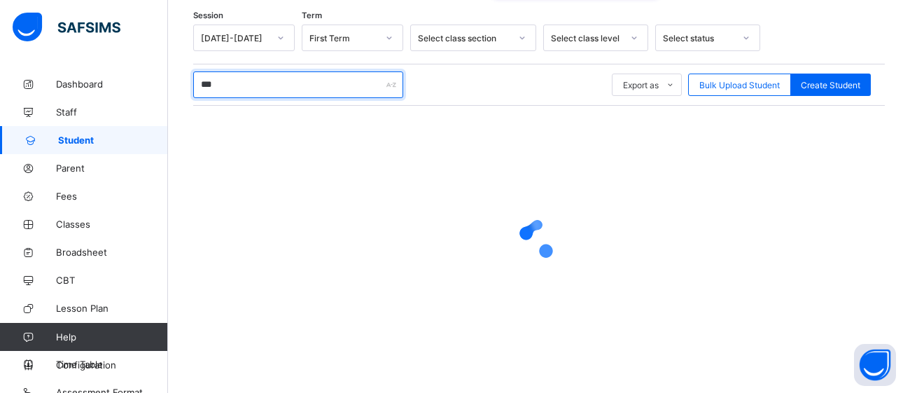
scroll to position [226, 0]
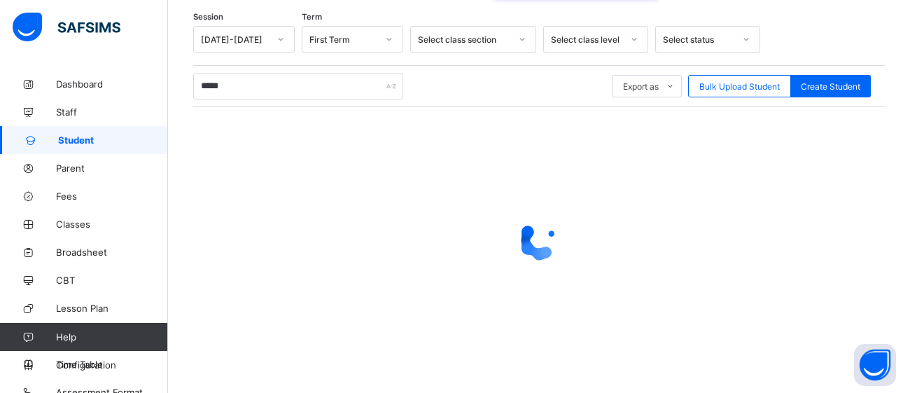
click at [428, 294] on div at bounding box center [539, 240] width 692 height 266
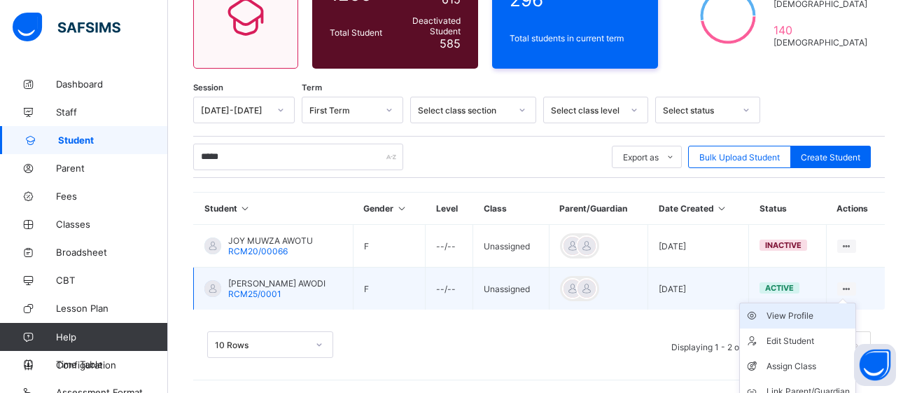
scroll to position [190, 0]
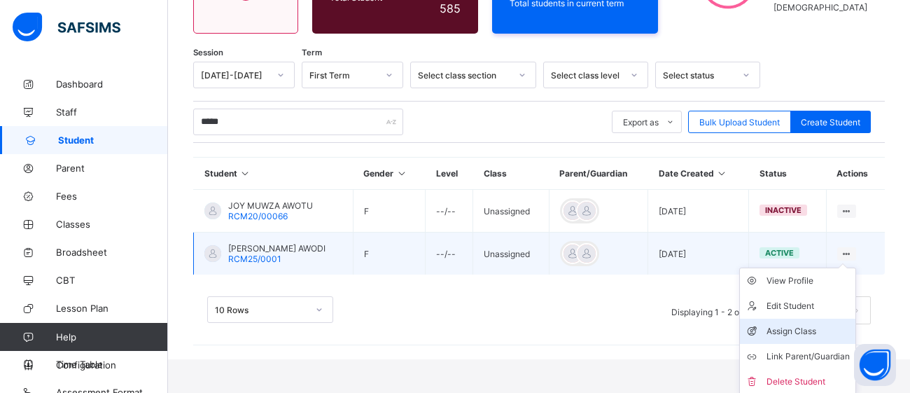
click at [818, 326] on div "Assign Class" at bounding box center [808, 331] width 83 height 14
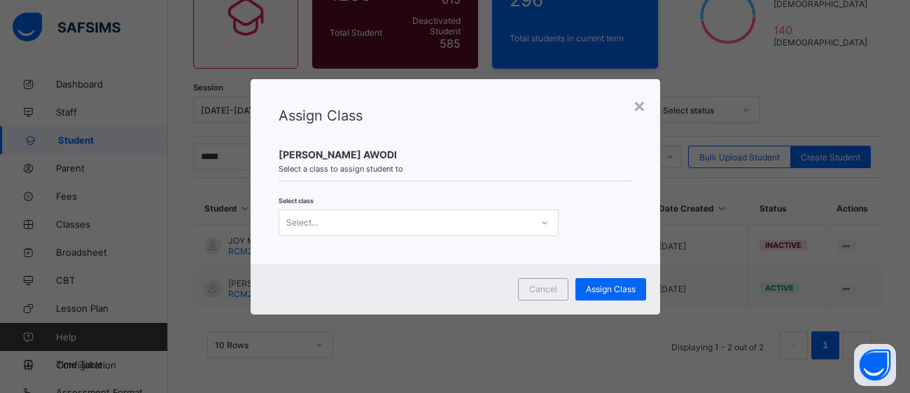
click at [540, 228] on icon at bounding box center [544, 223] width 8 height 14
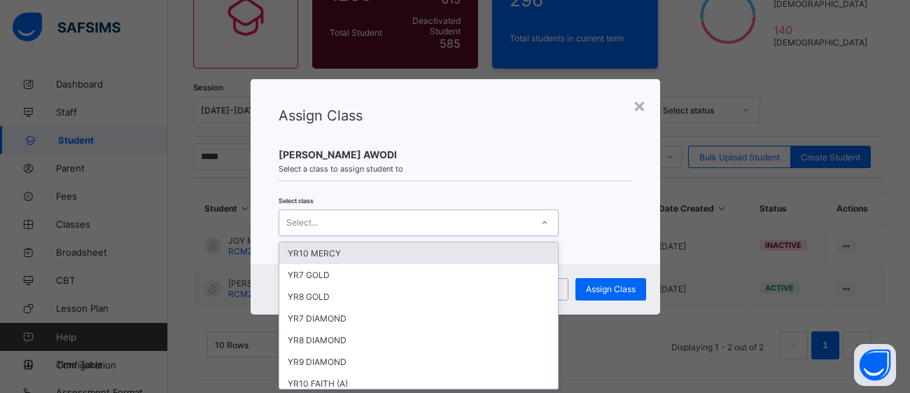
scroll to position [0, 0]
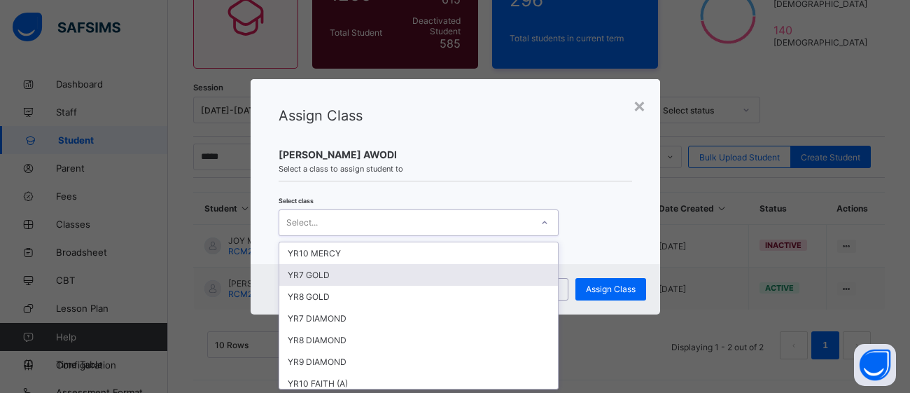
click at [432, 281] on div "YR7 GOLD" at bounding box center [418, 275] width 279 height 22
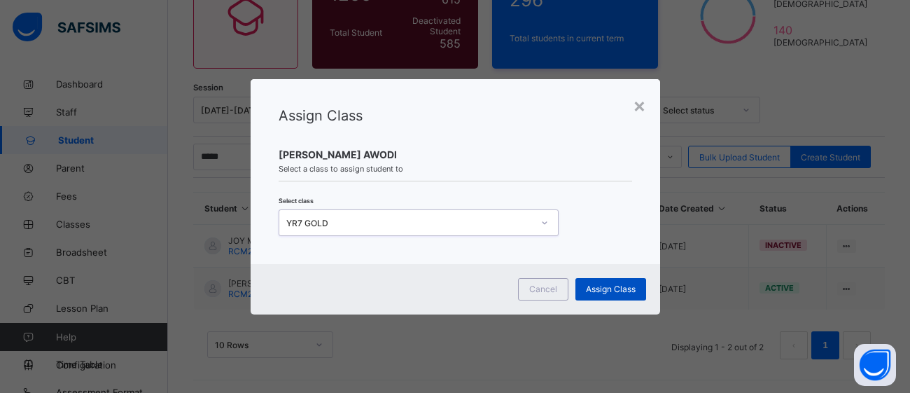
click at [615, 291] on span "Assign Class" at bounding box center [611, 289] width 50 height 11
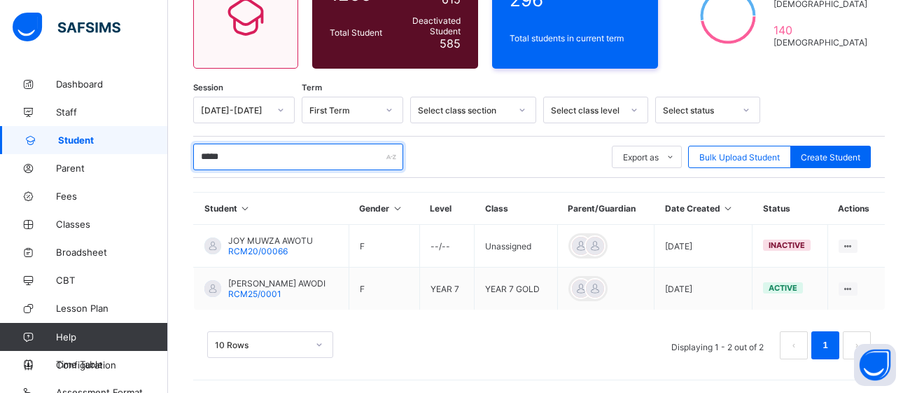
click at [293, 154] on input "*****" at bounding box center [298, 157] width 210 height 27
type input "*"
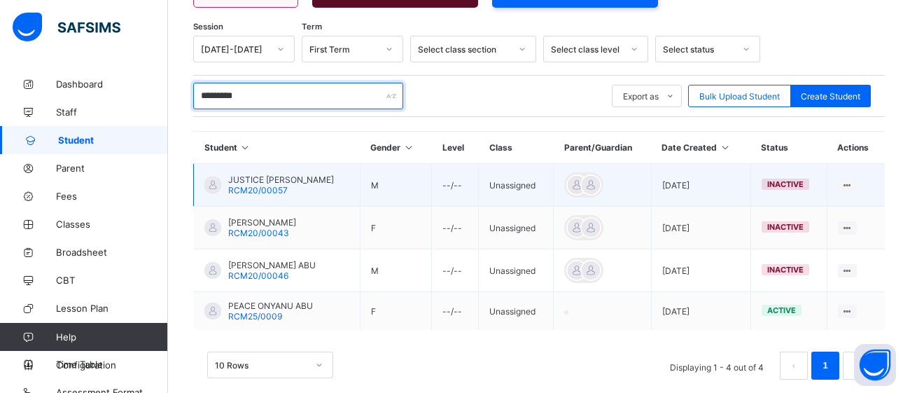
scroll to position [237, 0]
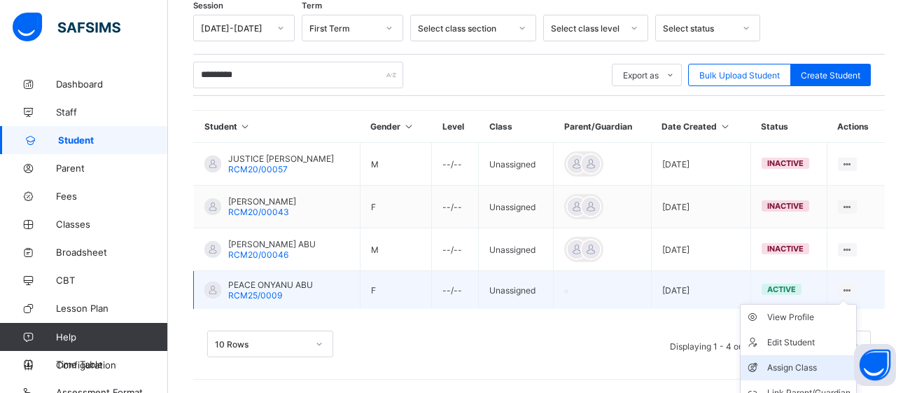
click at [787, 368] on div "Assign Class" at bounding box center [808, 368] width 83 height 14
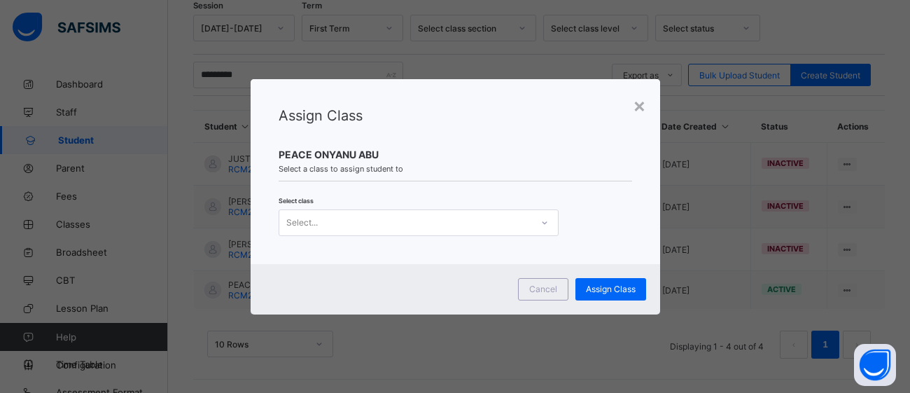
click at [547, 229] on icon at bounding box center [544, 223] width 8 height 14
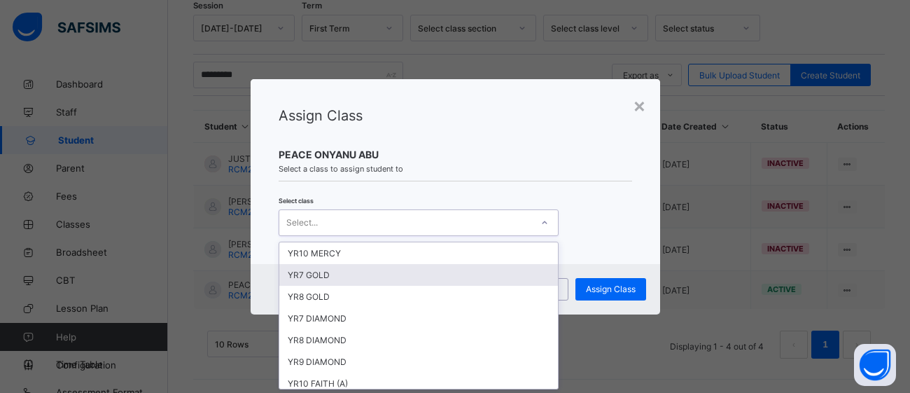
click at [494, 272] on div "YR7 GOLD" at bounding box center [418, 275] width 279 height 22
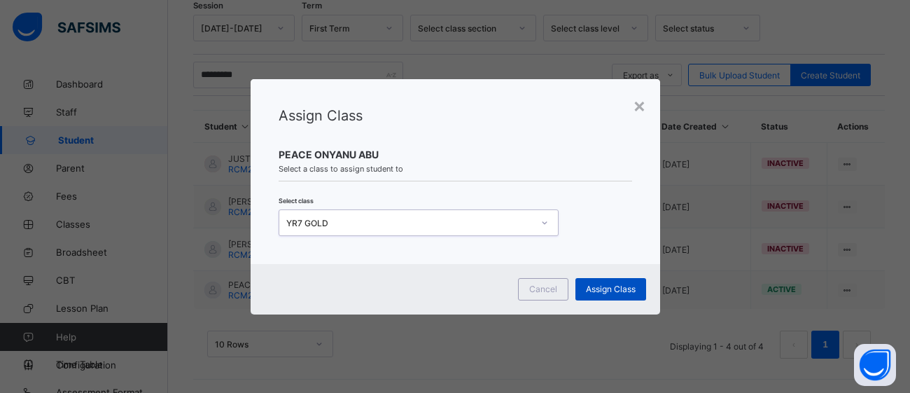
click at [623, 286] on span "Assign Class" at bounding box center [611, 289] width 50 height 11
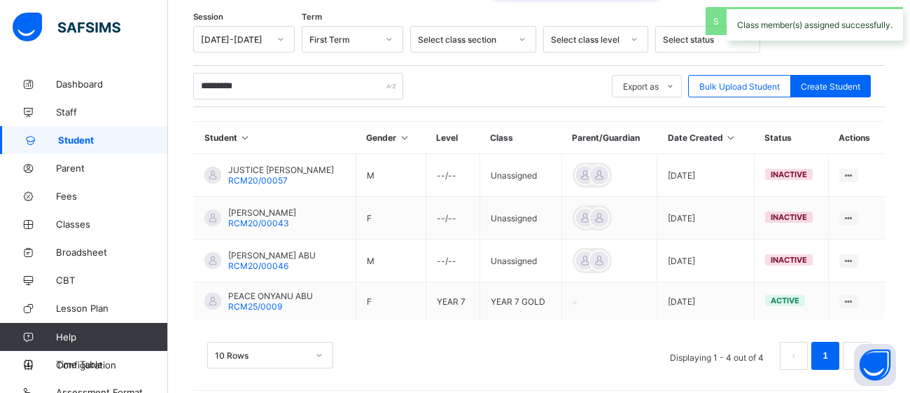
scroll to position [237, 0]
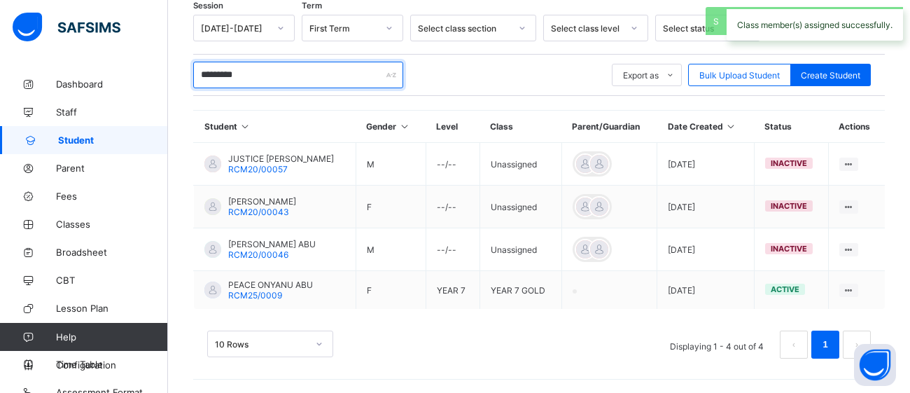
click at [346, 81] on input "*********" at bounding box center [298, 75] width 210 height 27
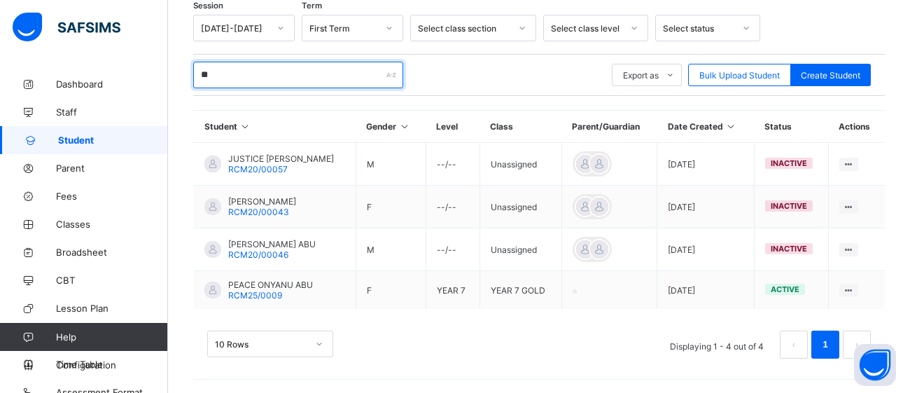
type input "*"
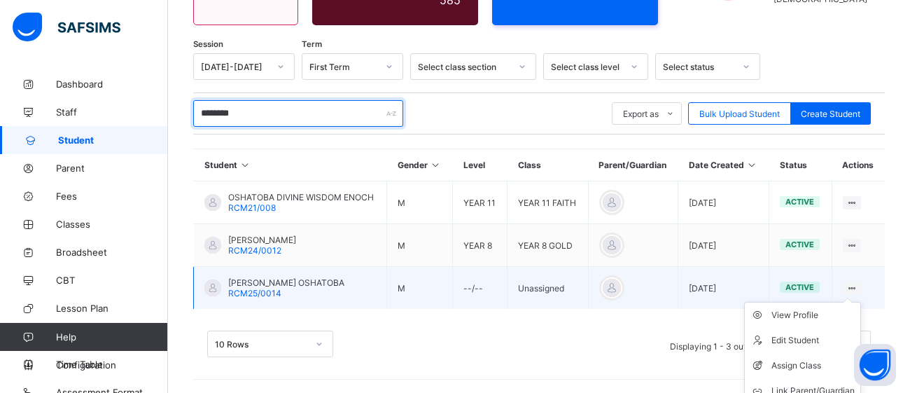
scroll to position [234, 0]
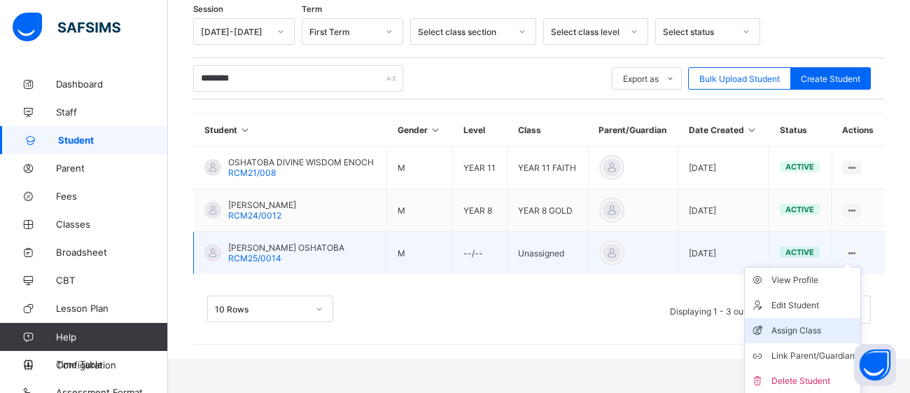
click at [799, 325] on div "Assign Class" at bounding box center [813, 330] width 83 height 14
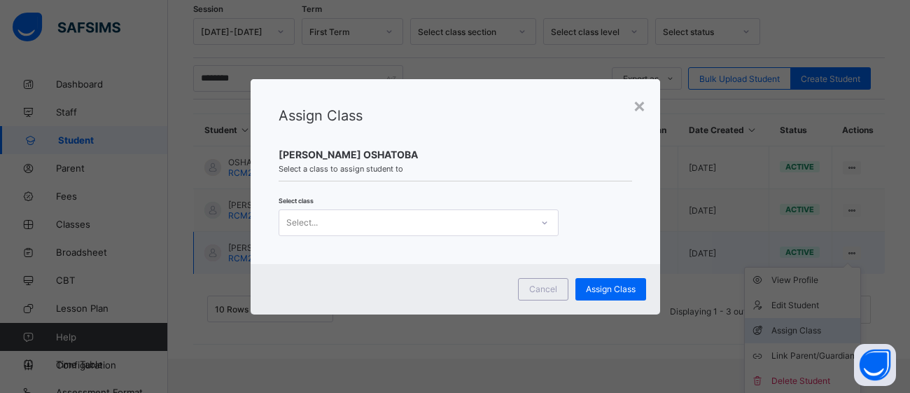
scroll to position [199, 0]
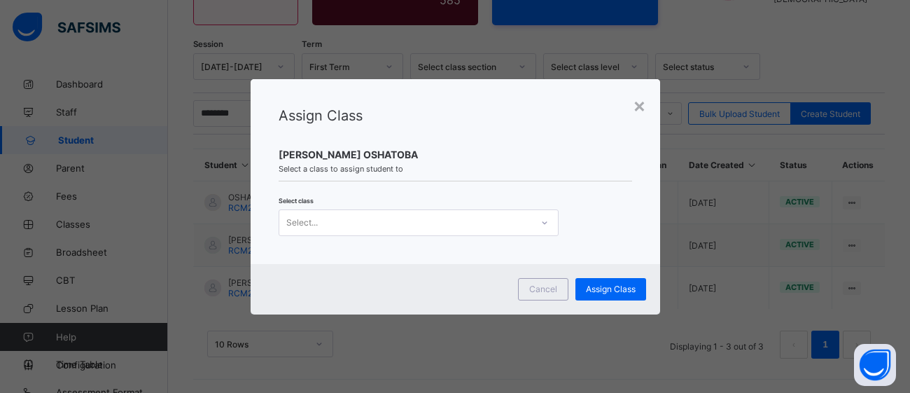
click at [545, 230] on div at bounding box center [545, 222] width 24 height 22
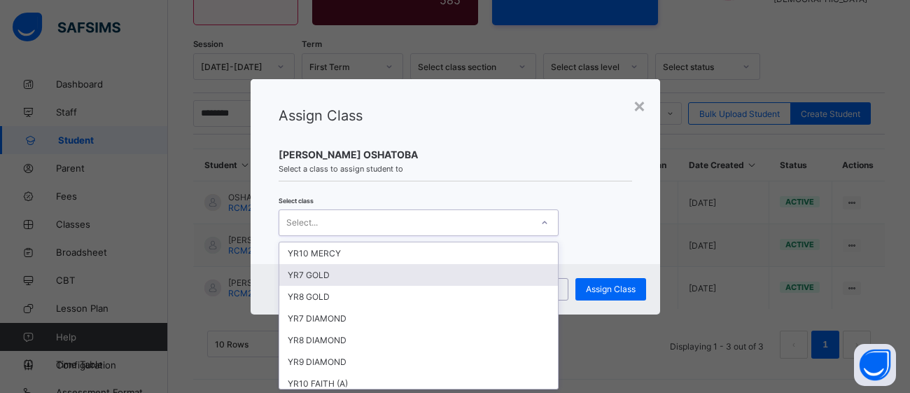
click at [435, 276] on div "YR7 GOLD" at bounding box center [418, 275] width 279 height 22
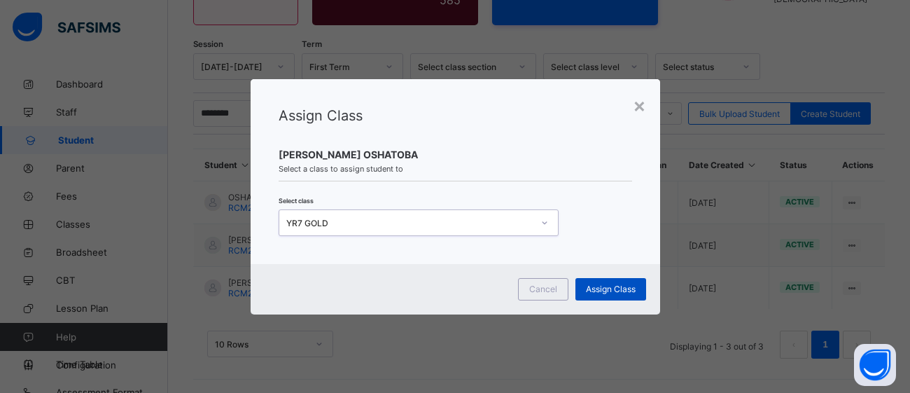
click at [629, 288] on span "Assign Class" at bounding box center [611, 289] width 50 height 11
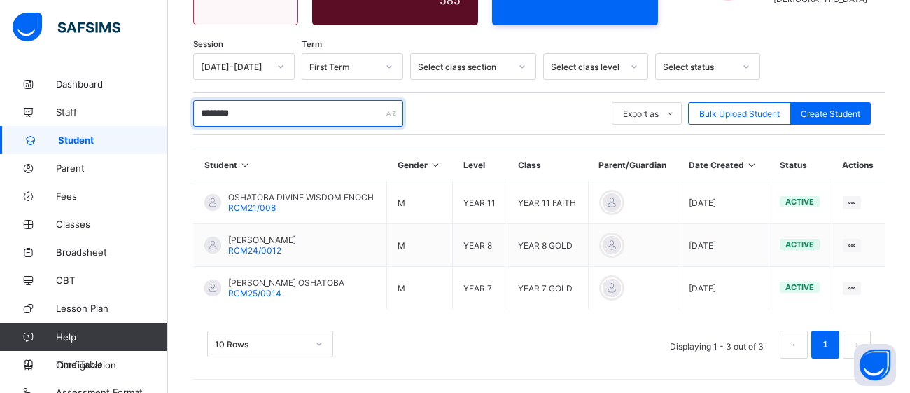
click at [314, 117] on input "********" at bounding box center [298, 113] width 210 height 27
type input "*"
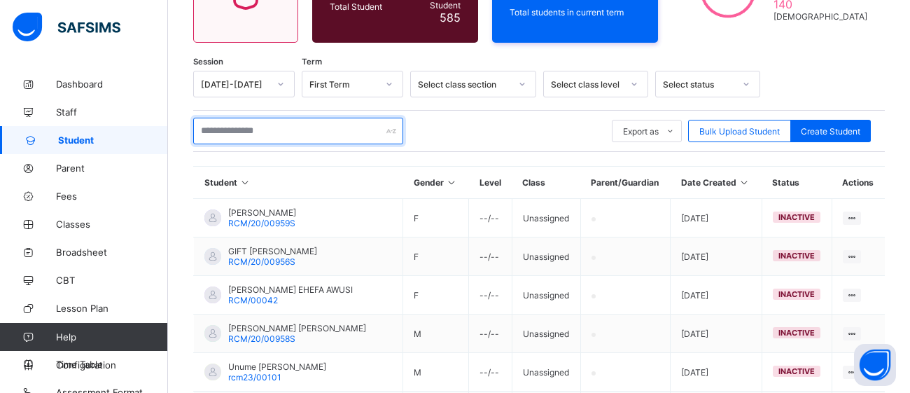
scroll to position [182, 0]
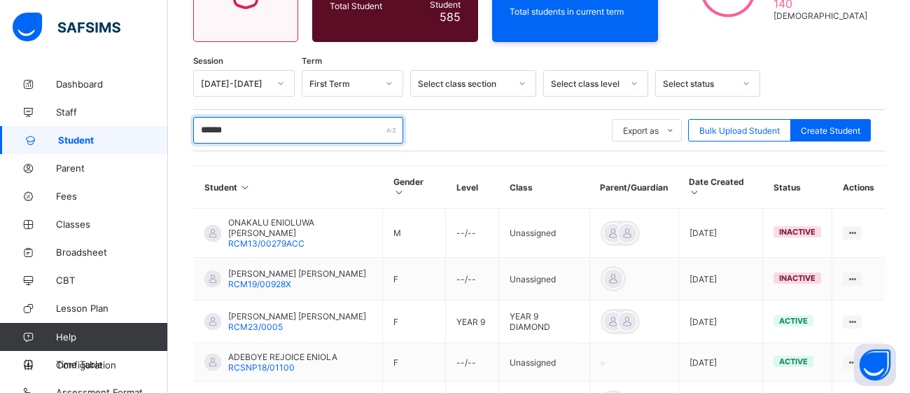
type input "******"
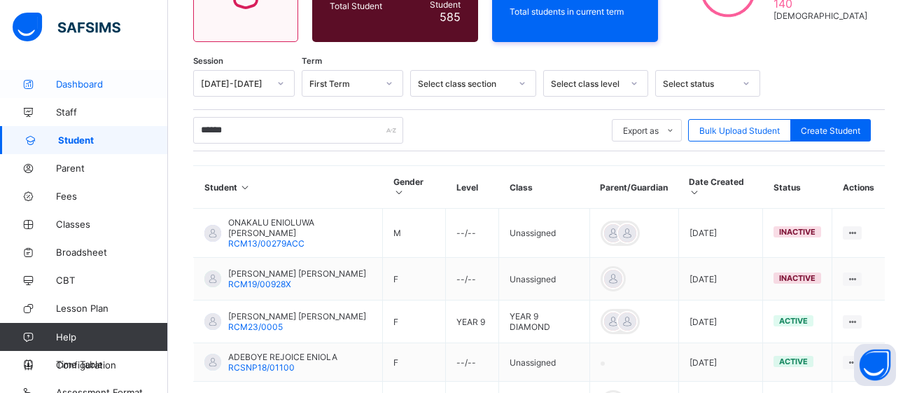
click at [90, 80] on span "Dashboard" at bounding box center [112, 83] width 112 height 11
